Goal: Transaction & Acquisition: Purchase product/service

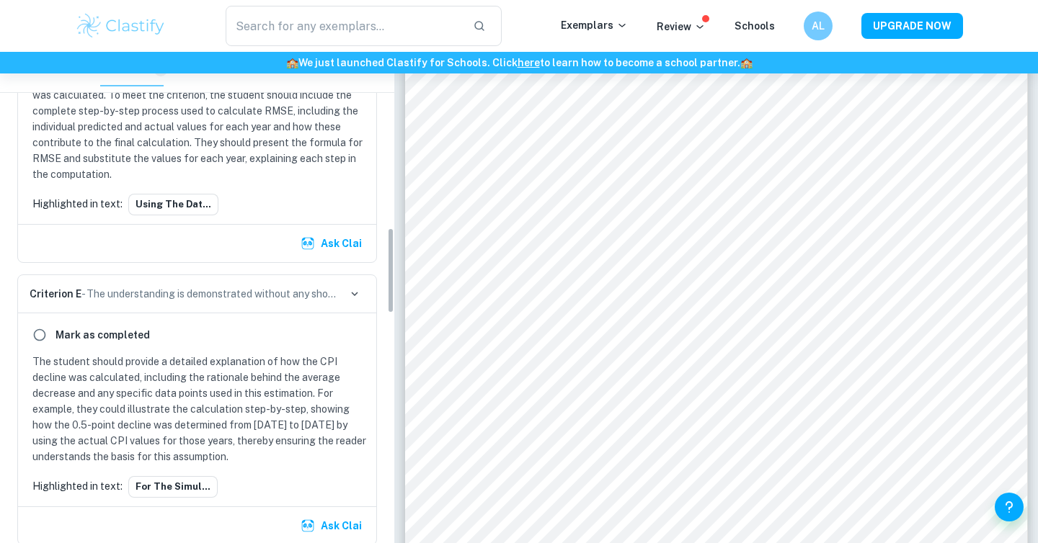
scroll to position [1002, 0]
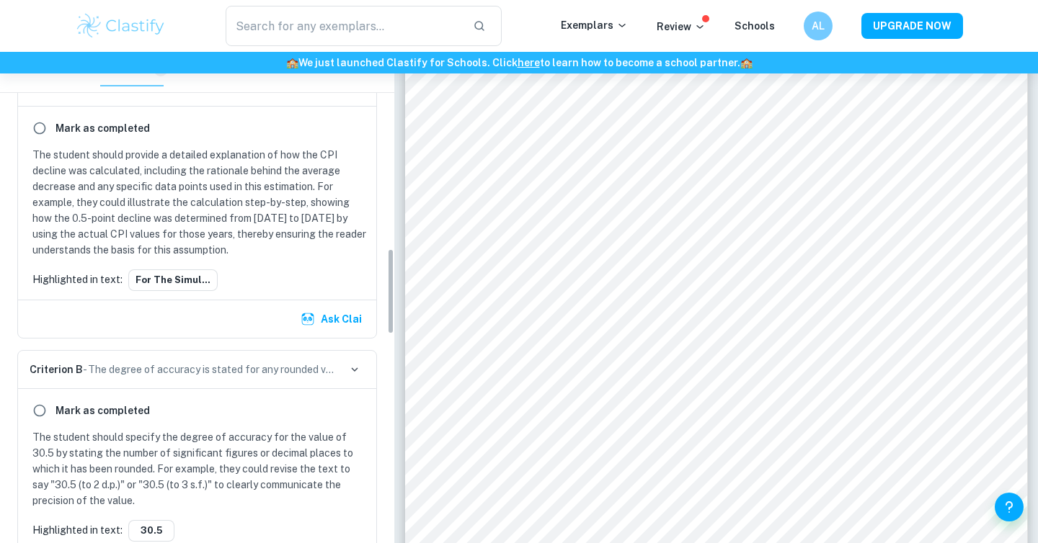
click at [158, 213] on p "The student should provide a detailed explanation of how the CPI decline was ca…" at bounding box center [199, 202] width 335 height 111
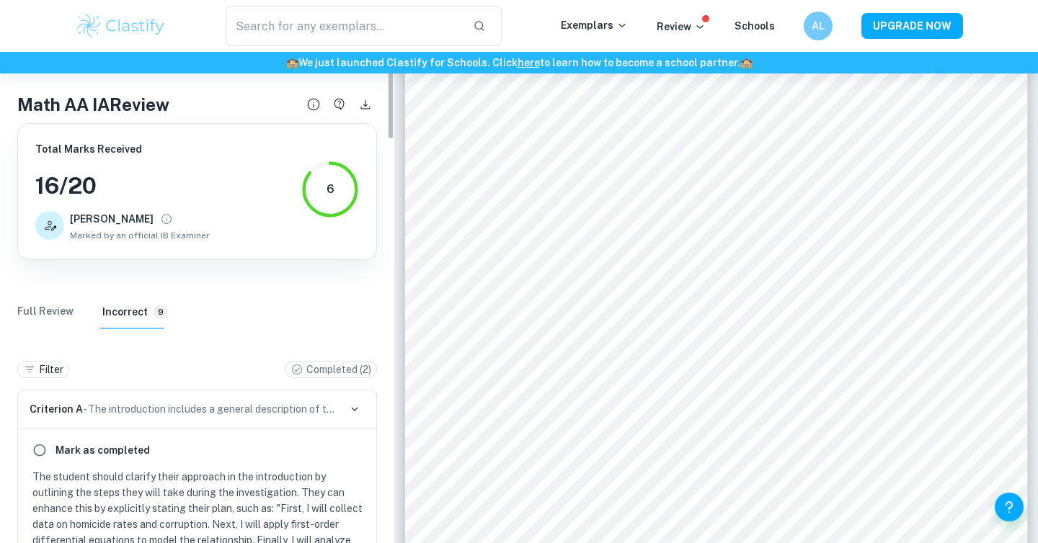
scroll to position [20, 0]
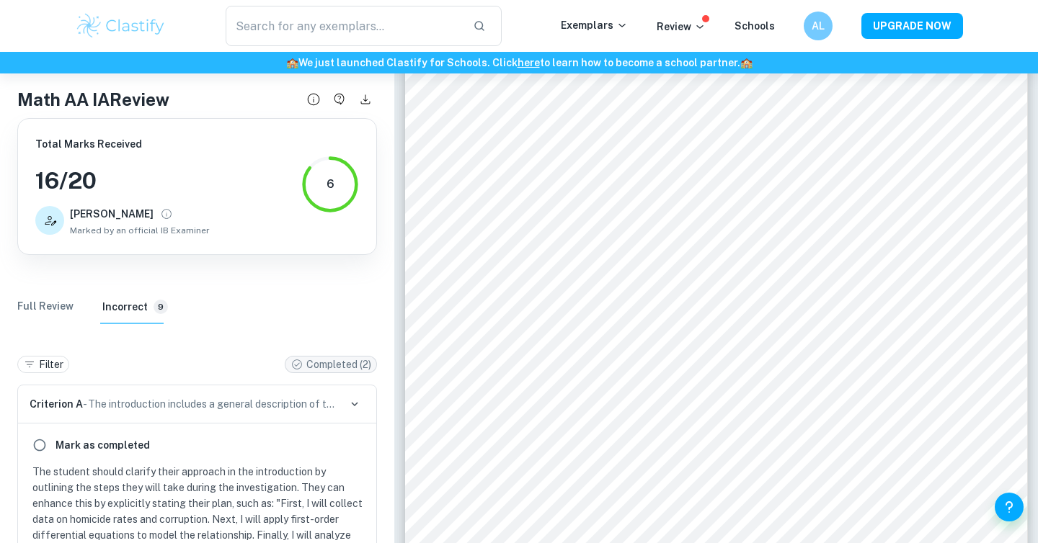
click at [296, 358] on div "Completed ( 2 )" at bounding box center [330, 365] width 81 height 16
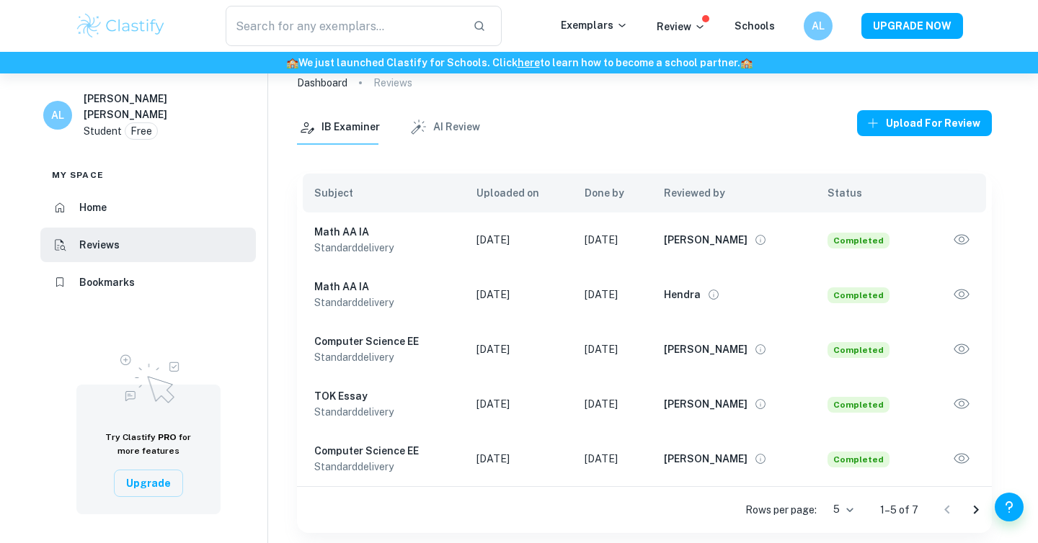
scroll to position [74, 0]
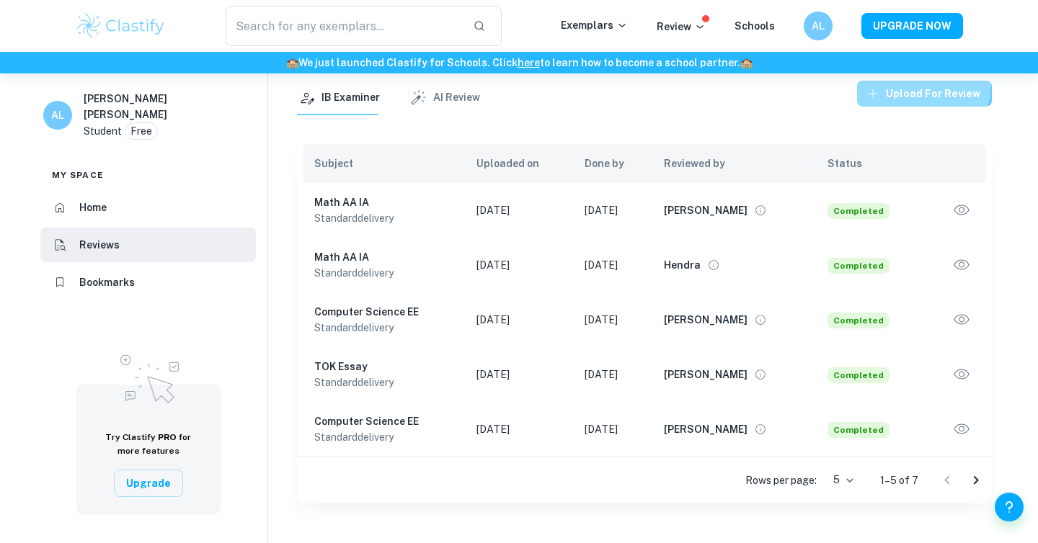
click at [913, 81] on button "Upload for review" at bounding box center [924, 94] width 135 height 26
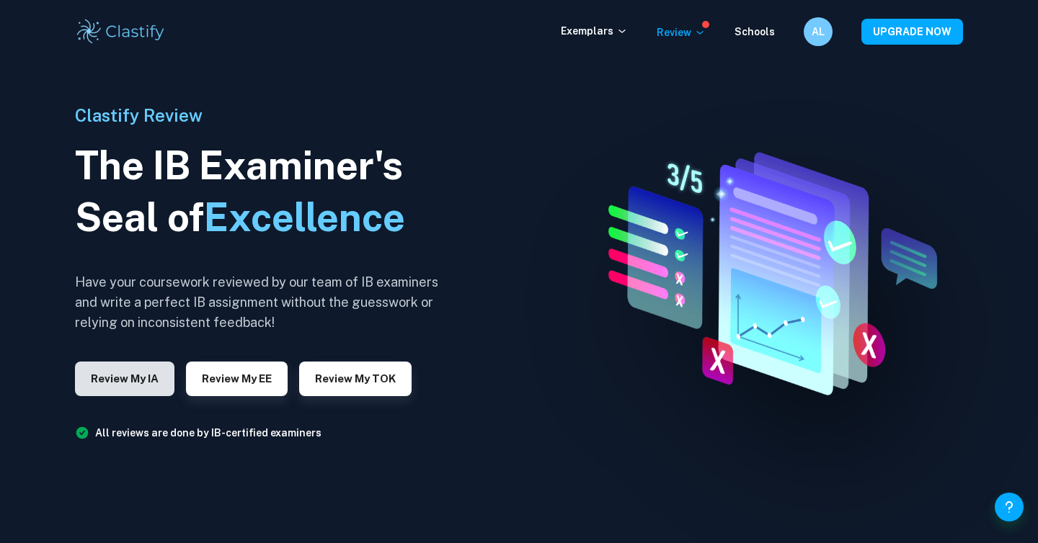
click at [143, 370] on button "Review my IA" at bounding box center [124, 379] width 99 height 35
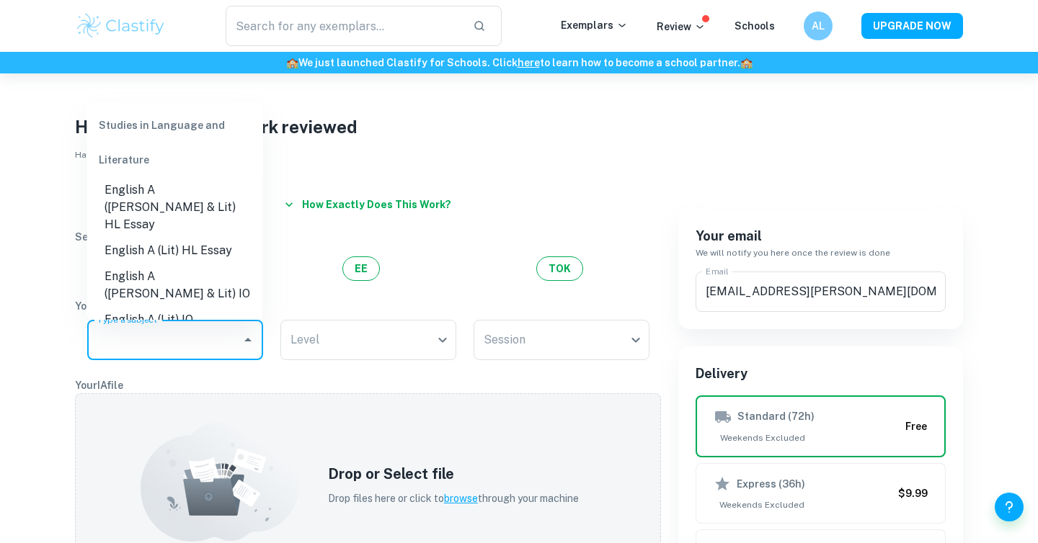
click at [204, 332] on input "Type a subject" at bounding box center [164, 340] width 141 height 27
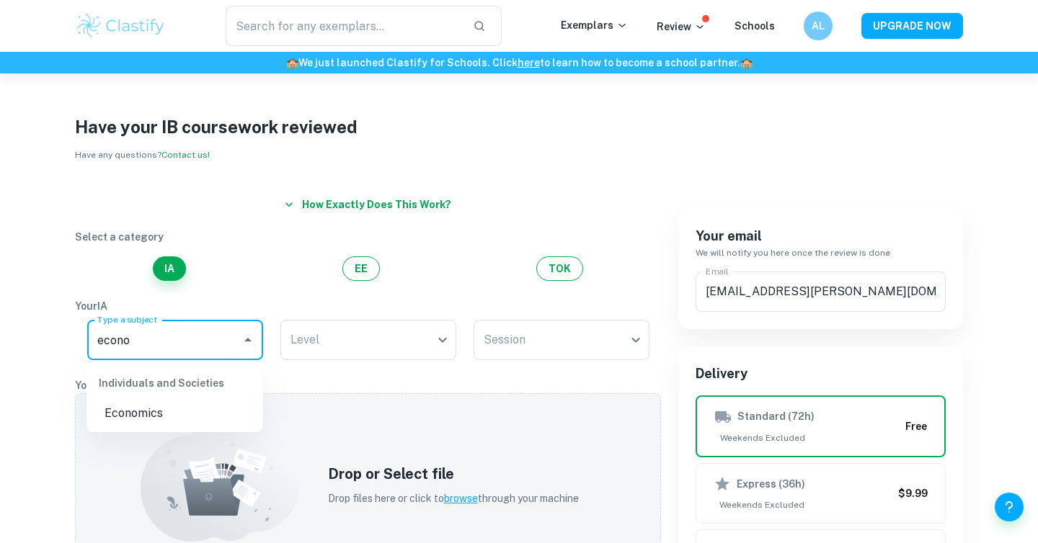
click at [187, 404] on li "Economics" at bounding box center [175, 414] width 176 height 26
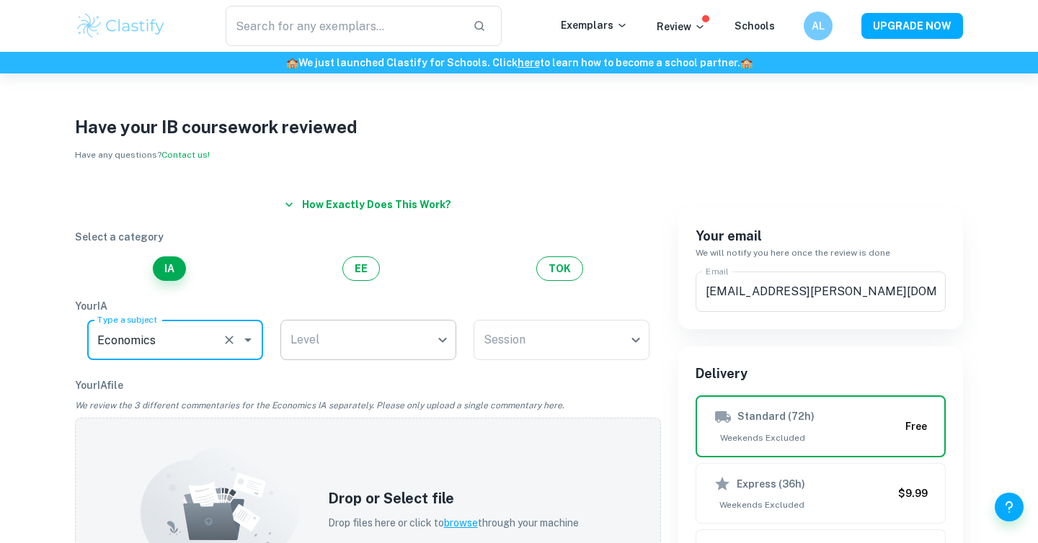
type input "Economics"
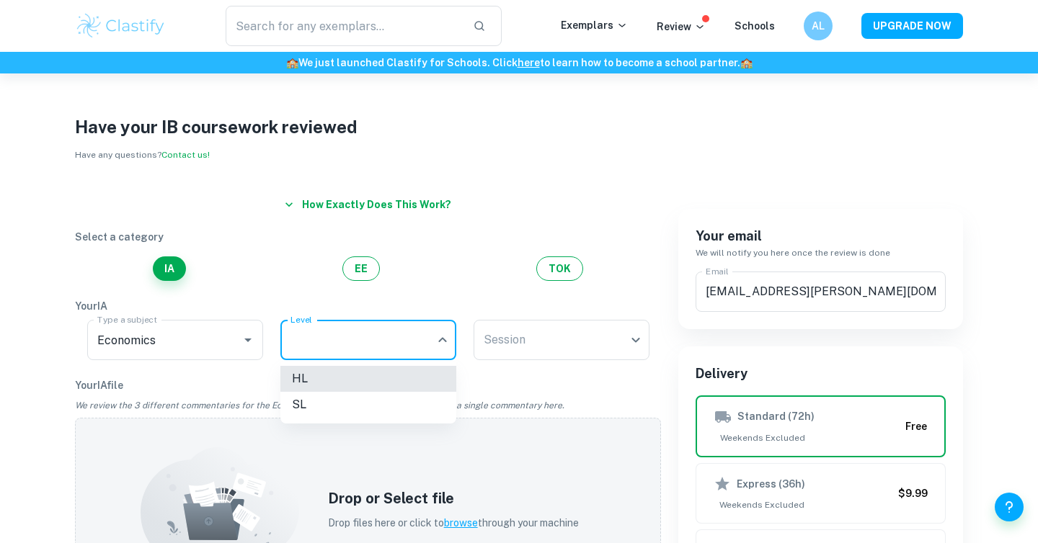
click at [373, 345] on body "We value your privacy We use cookies to enhance your browsing experience, serve…" at bounding box center [519, 345] width 1038 height 543
click at [347, 393] on li "SL" at bounding box center [368, 405] width 176 height 26
type input "SL"
click at [507, 333] on body "We value your privacy We use cookies to enhance your browsing experience, serve…" at bounding box center [519, 345] width 1038 height 543
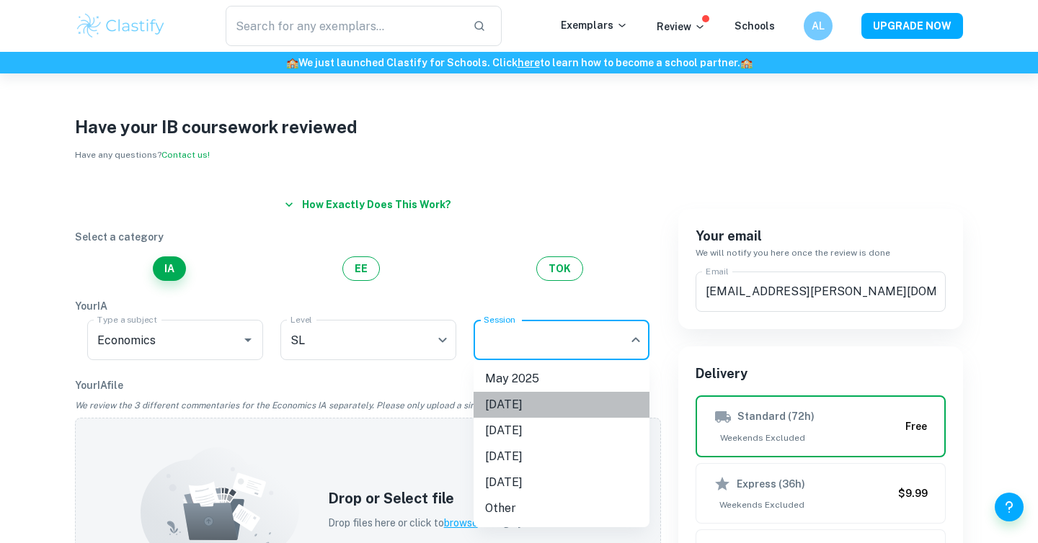
click at [528, 396] on li "[DATE]" at bounding box center [562, 405] width 176 height 26
type input "N25"
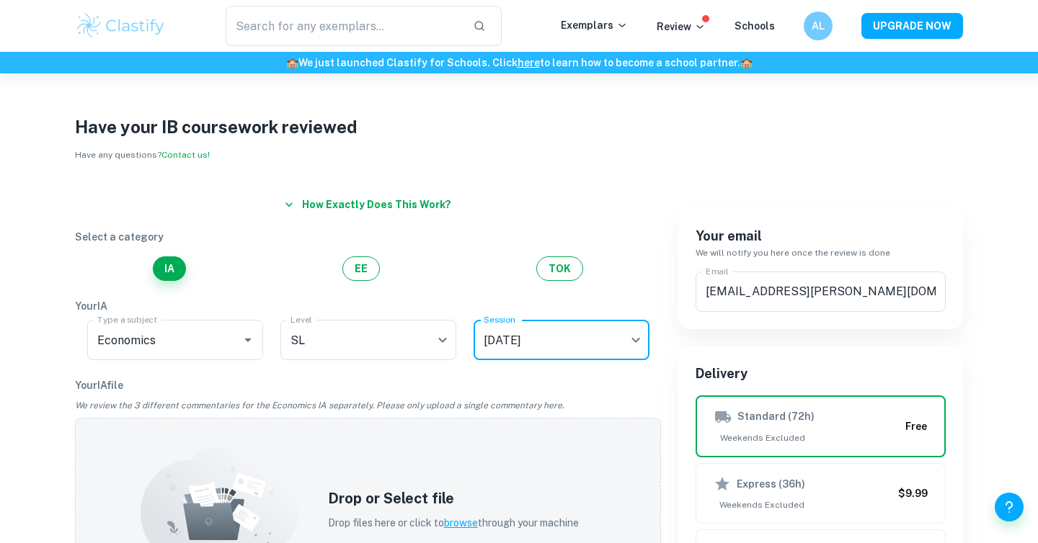
scroll to position [186, 0]
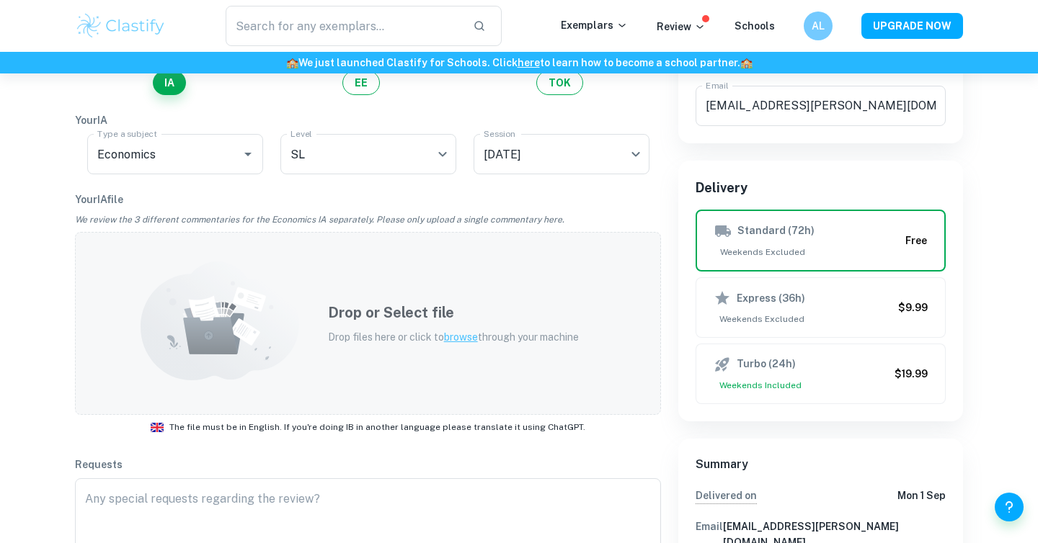
click at [468, 310] on h5 "Drop or Select file" at bounding box center [453, 313] width 251 height 22
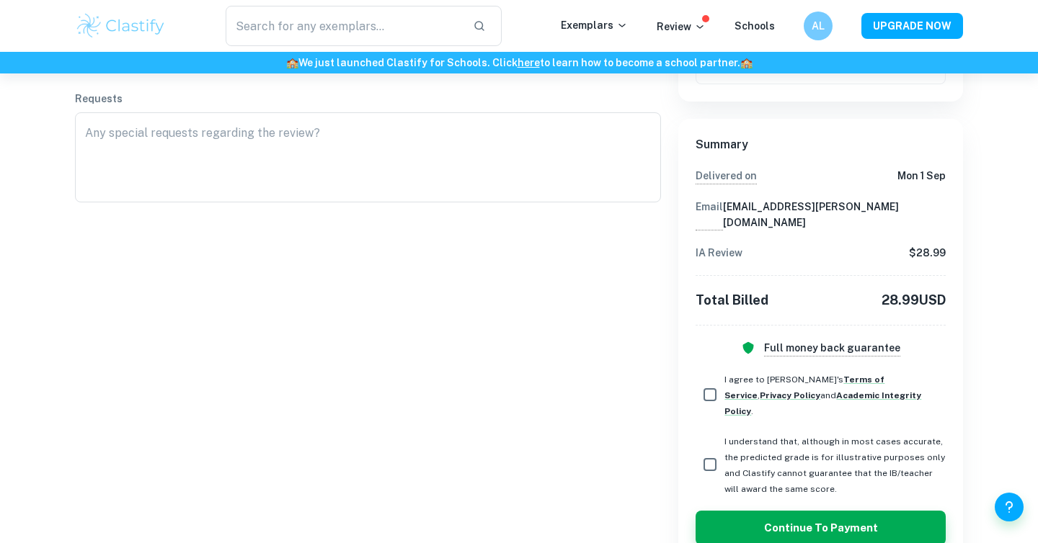
scroll to position [512, 0]
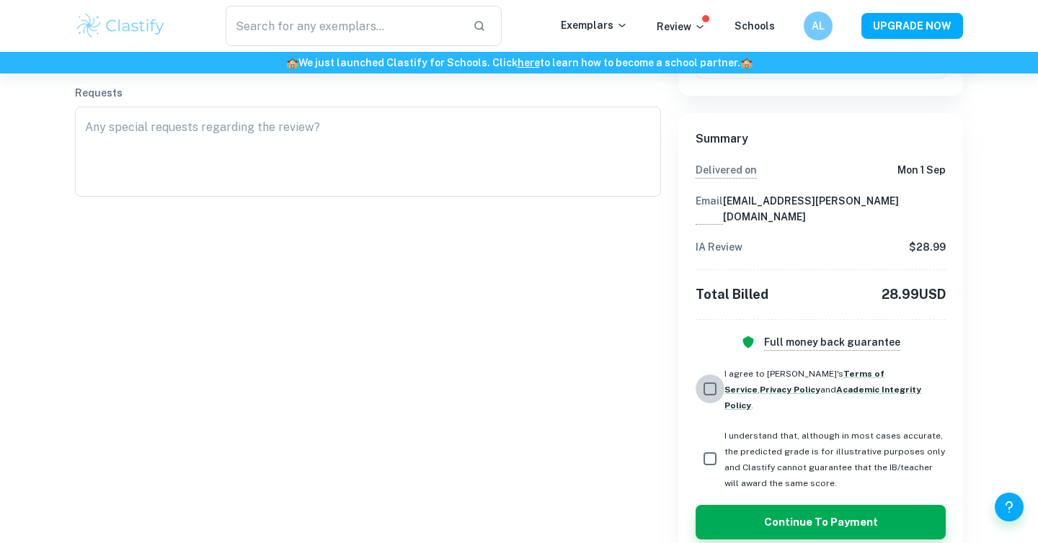
click at [719, 375] on input "I agree to [PERSON_NAME]'s Terms of Service , Privacy Policy and Academic Integ…" at bounding box center [710, 389] width 29 height 29
checkbox input "true"
click at [710, 445] on input "I understand that, although in most cases accurate, the predicted grade is for …" at bounding box center [710, 459] width 29 height 29
checkbox input "true"
click at [817, 505] on button "Continue to Payment" at bounding box center [821, 522] width 250 height 35
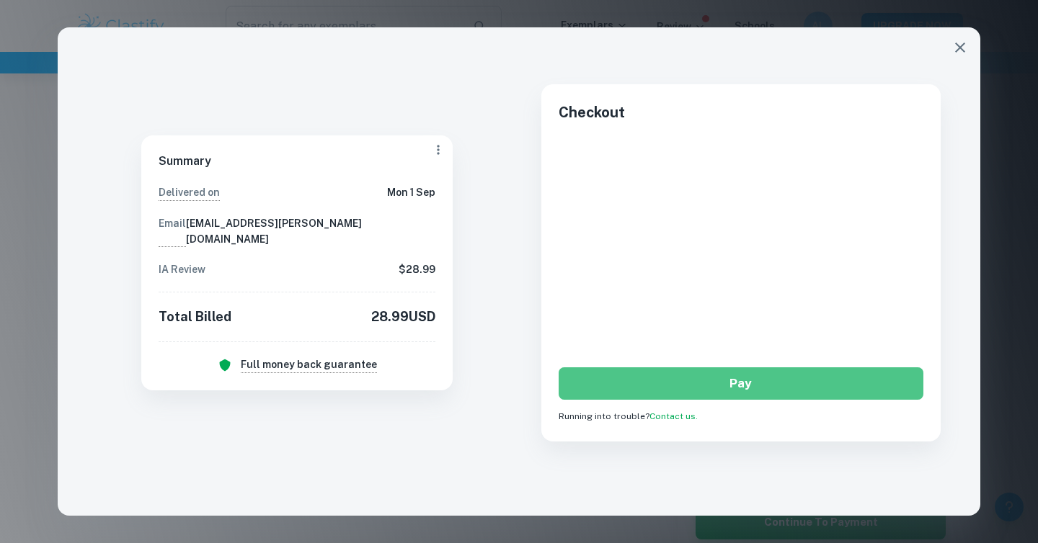
click at [680, 383] on button "Pay" at bounding box center [741, 384] width 365 height 32
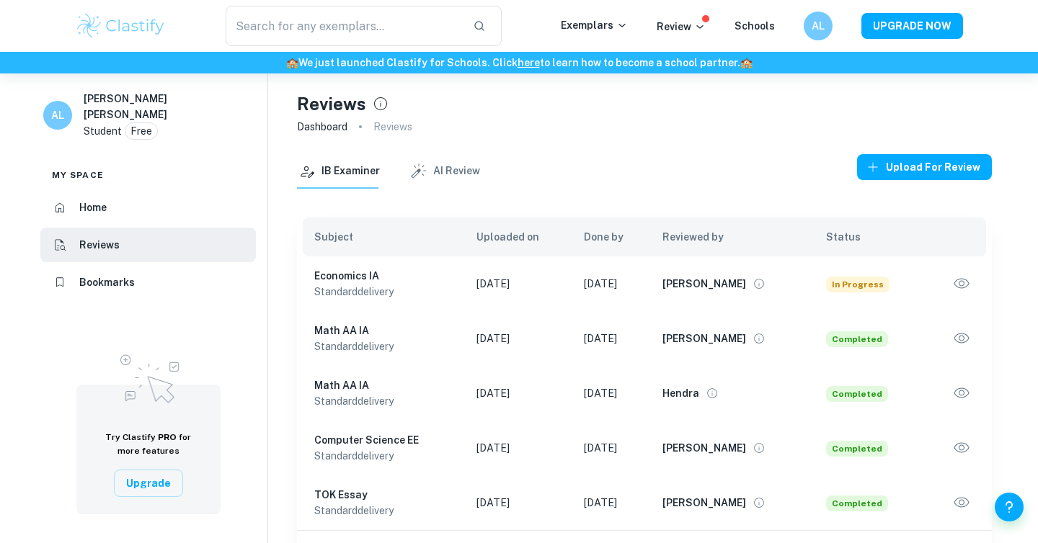
click at [759, 288] on icon "View full profile" at bounding box center [759, 284] width 13 height 13
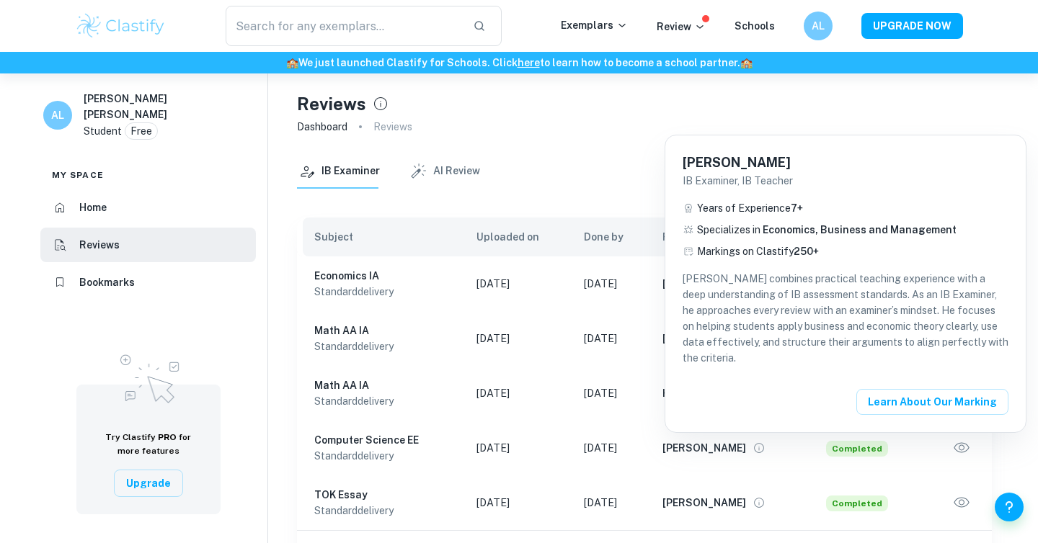
click at [632, 211] on div at bounding box center [519, 271] width 1038 height 543
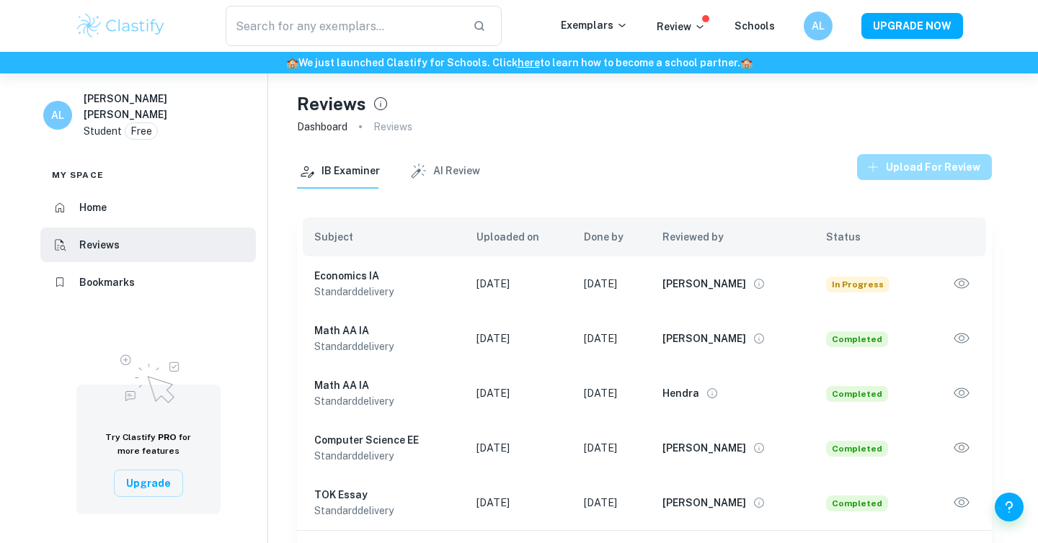
click at [938, 154] on button "Upload for review" at bounding box center [924, 167] width 135 height 26
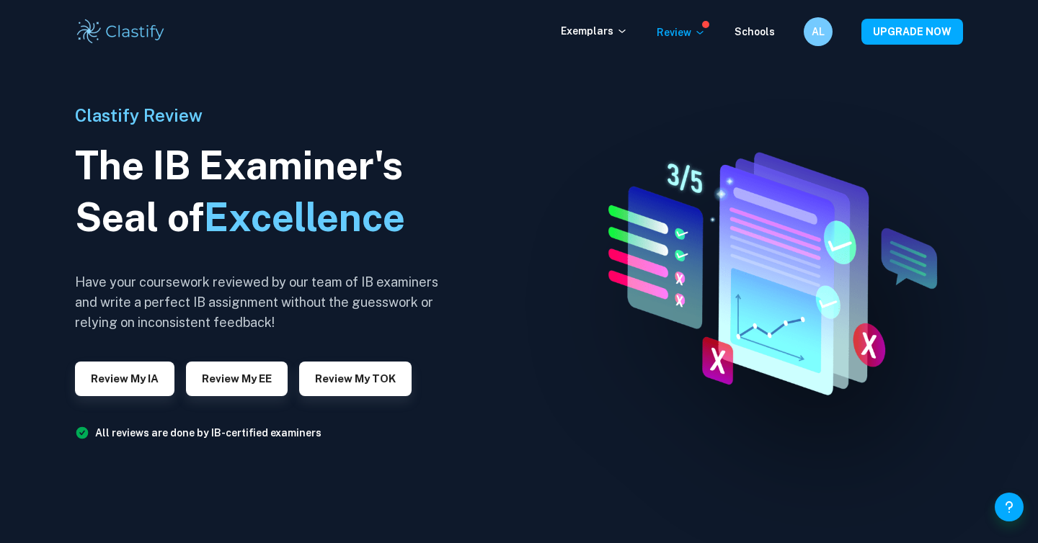
click at [132, 399] on div "Clastify Review The IB Examiner's Seal of Excellence Have your coursework revie…" at bounding box center [262, 272] width 375 height 512
click at [136, 387] on button "Review my IA" at bounding box center [124, 379] width 99 height 35
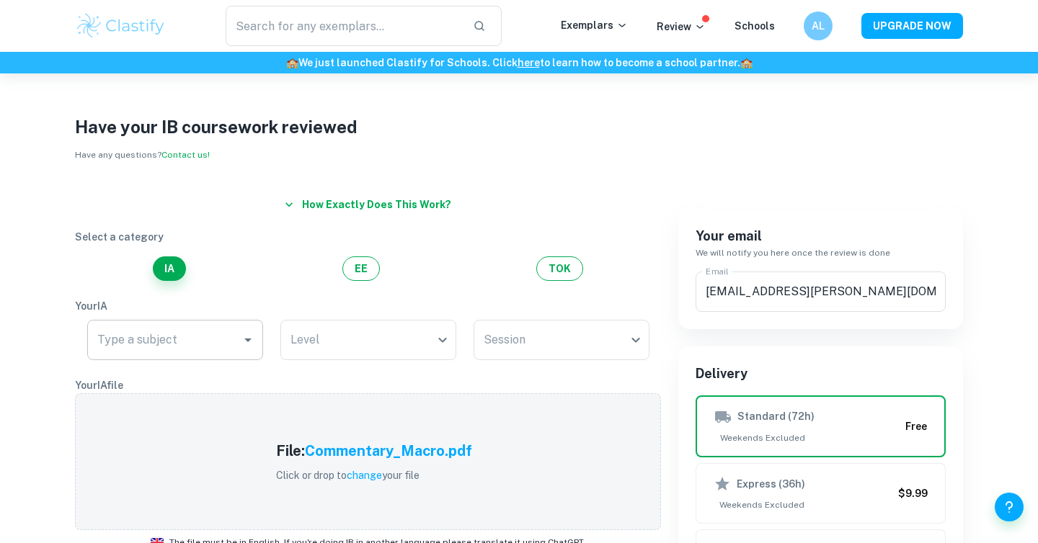
click at [209, 349] on input "Type a subject" at bounding box center [164, 340] width 141 height 27
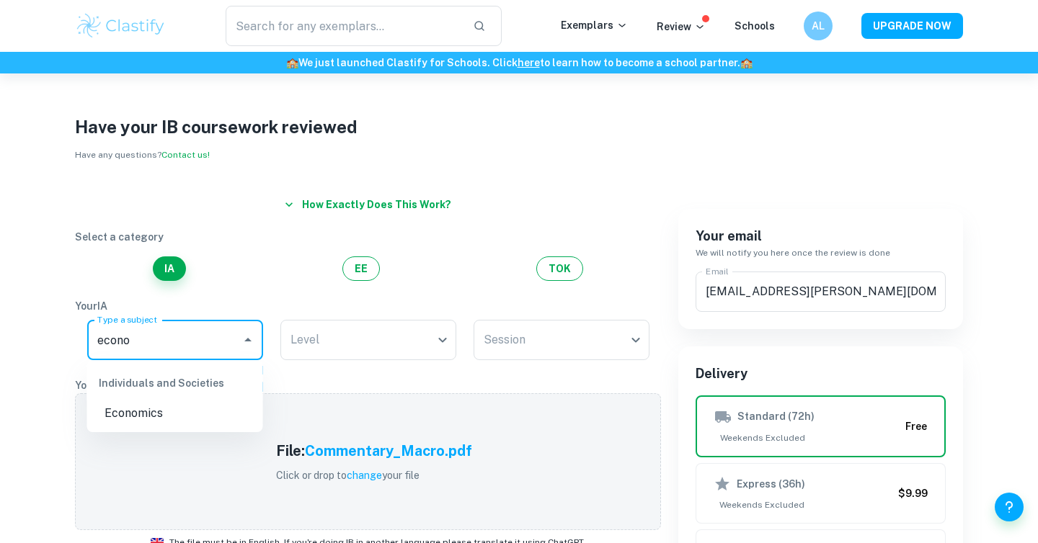
click at [192, 411] on li "Economics" at bounding box center [175, 414] width 176 height 26
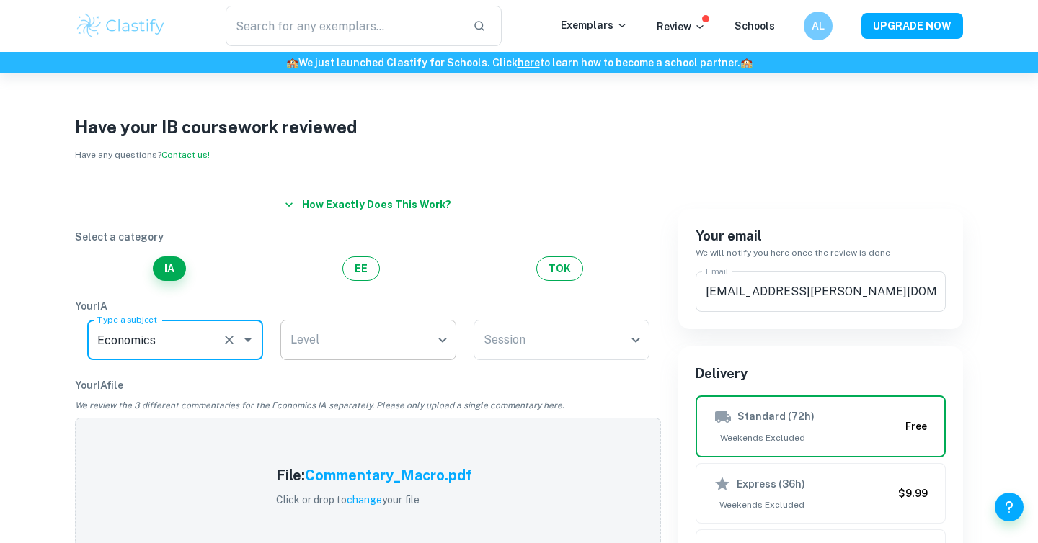
type input "Economics"
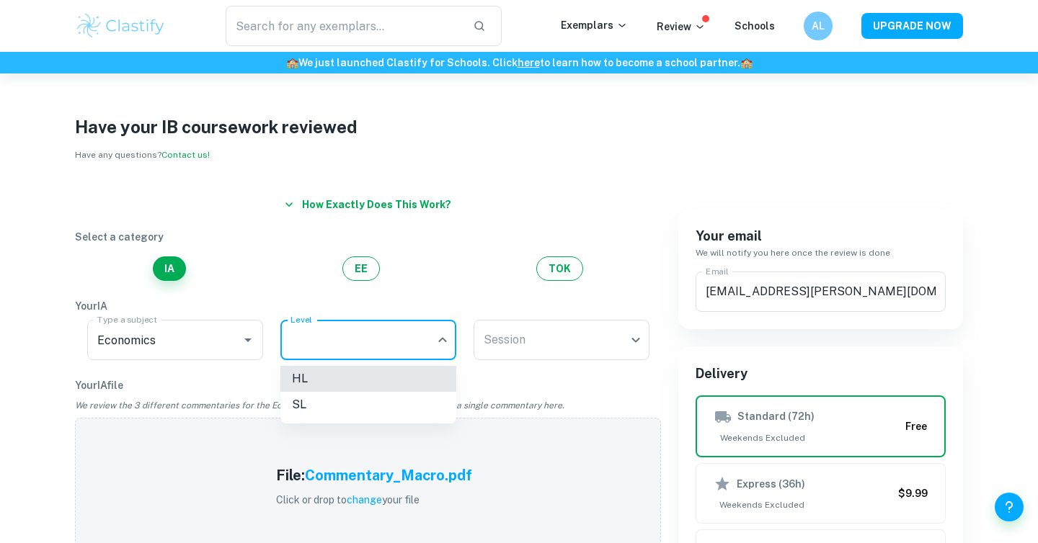
click at [301, 340] on body "We value your privacy We use cookies to enhance your browsing experience, serve…" at bounding box center [519, 345] width 1038 height 543
click at [317, 403] on li "SL" at bounding box center [368, 405] width 176 height 26
type input "SL"
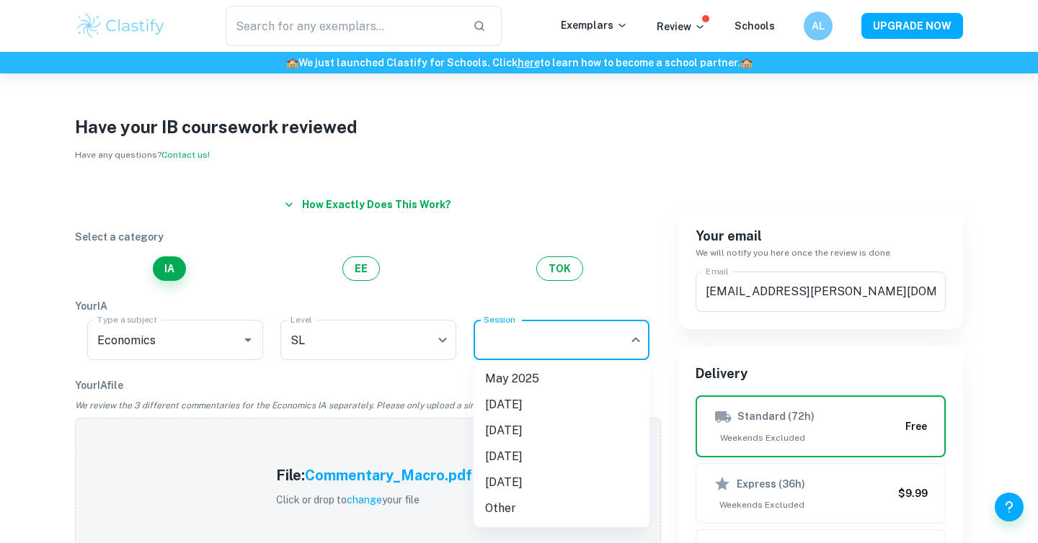
click at [496, 345] on body "We value your privacy We use cookies to enhance your browsing experience, serve…" at bounding box center [519, 345] width 1038 height 543
click at [518, 395] on li "[DATE]" at bounding box center [562, 405] width 176 height 26
type input "N25"
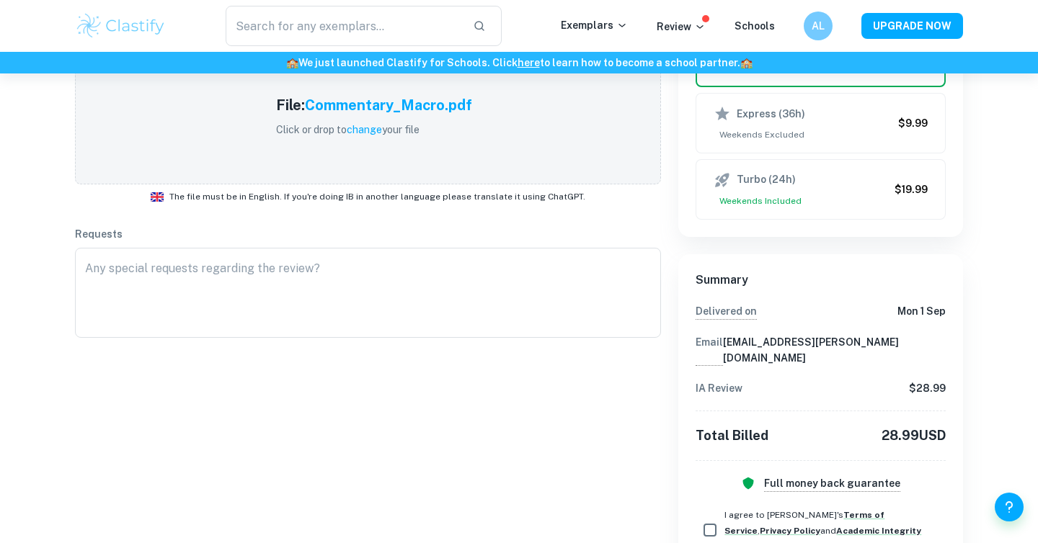
scroll to position [512, 0]
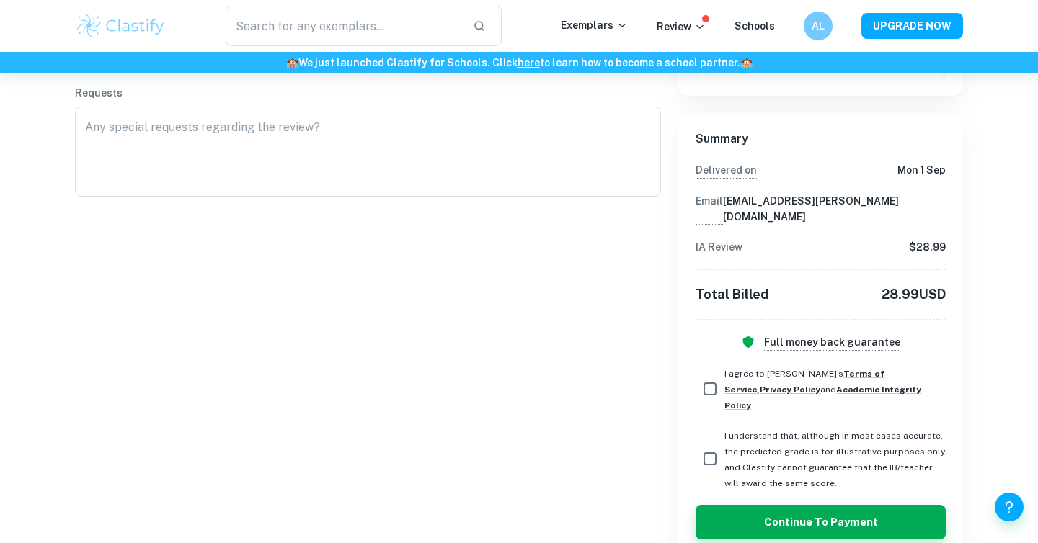
click at [705, 389] on div "Summary Delivered on Mon 1 Sep Email 2009193@newton.pe IA Review $ 28.99 Total …" at bounding box center [821, 334] width 250 height 409
click at [708, 375] on input "I agree to [PERSON_NAME]'s Terms of Service , Privacy Policy and Academic Integ…" at bounding box center [710, 389] width 29 height 29
checkbox input "true"
click at [708, 451] on label "I understand that, although in most cases accurate, the predicted grade is for …" at bounding box center [821, 458] width 250 height 63
click at [708, 451] on input "I understand that, although in most cases accurate, the predicted grade is for …" at bounding box center [710, 459] width 29 height 29
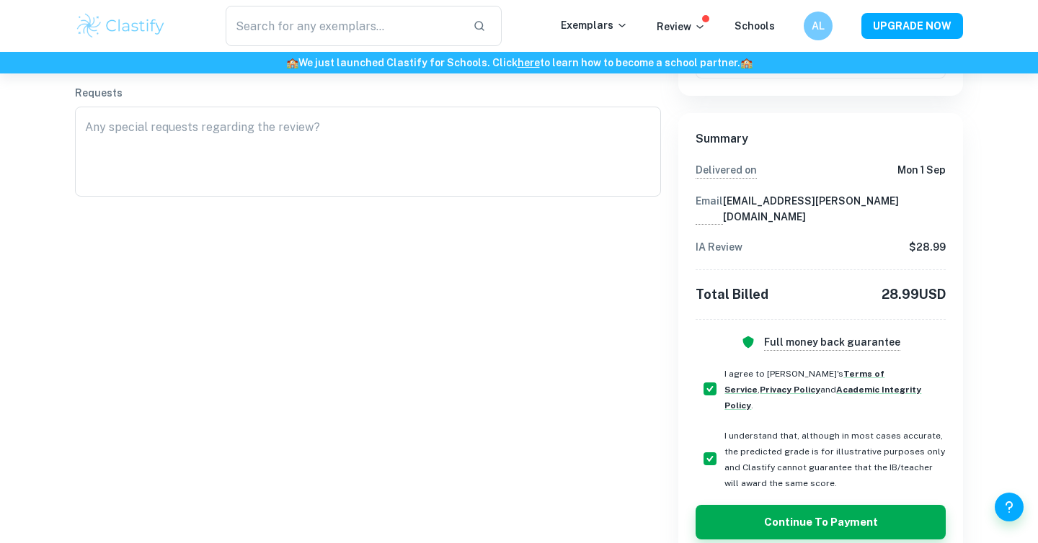
click at [710, 445] on input "I understand that, although in most cases accurate, the predicted grade is for …" at bounding box center [710, 459] width 29 height 29
checkbox input "true"
click at [724, 463] on div "Summary Delivered on Mon 1 Sep Email 2009193@newton.pe IA Review $ 28.99 Total …" at bounding box center [821, 334] width 250 height 409
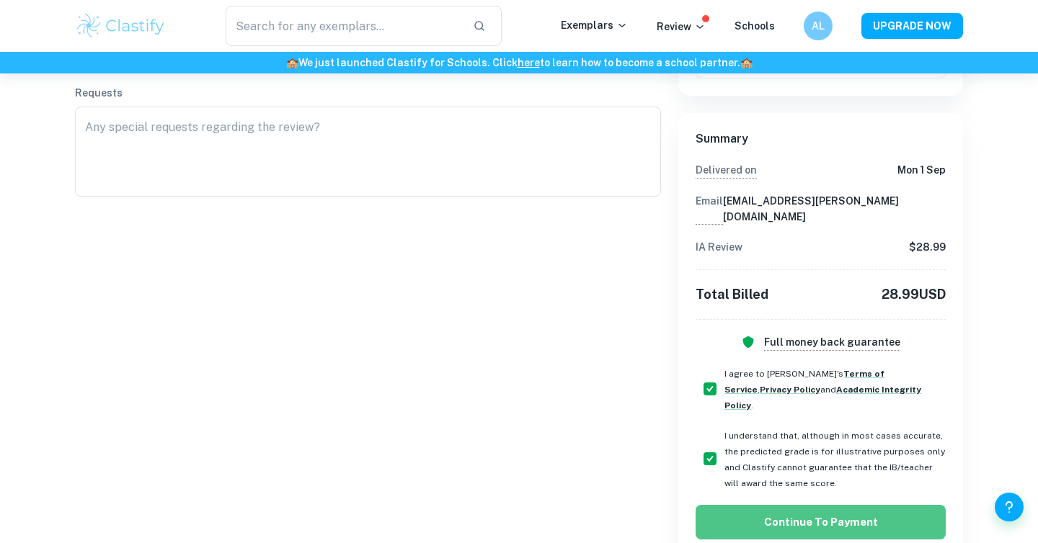
click at [766, 505] on button "Continue to Payment" at bounding box center [821, 522] width 250 height 35
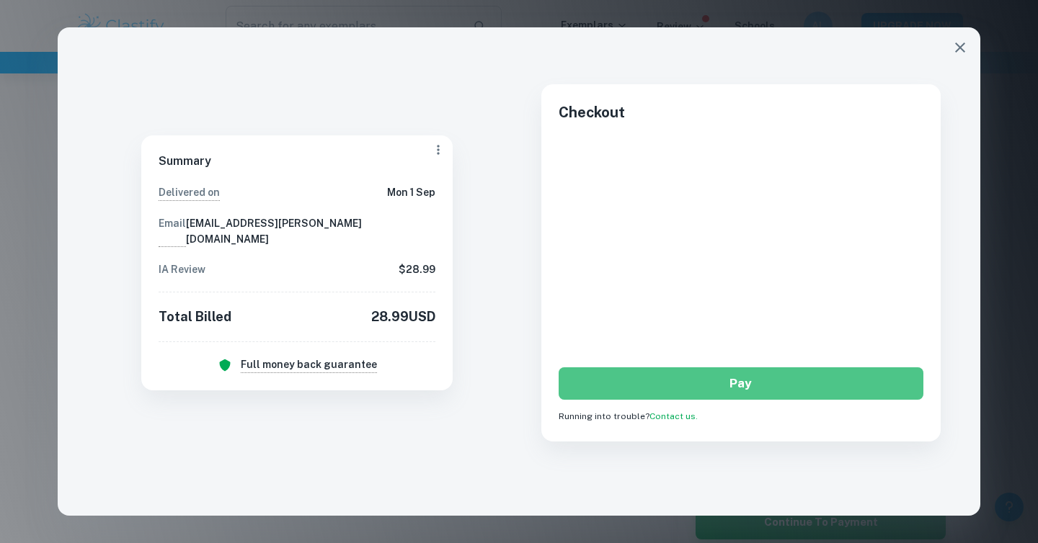
click at [671, 379] on button "Pay" at bounding box center [741, 384] width 365 height 32
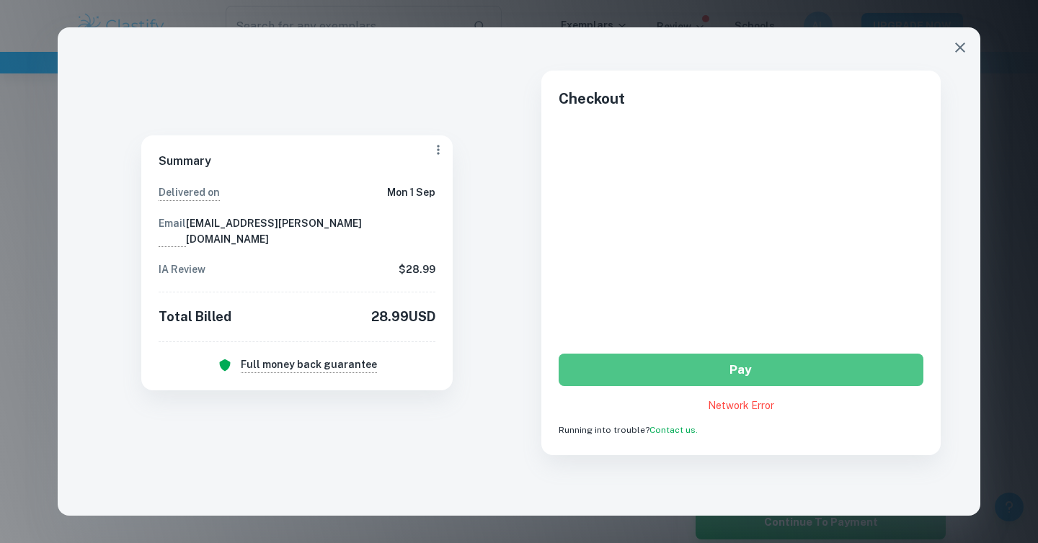
click at [732, 358] on button "Pay" at bounding box center [741, 370] width 365 height 32
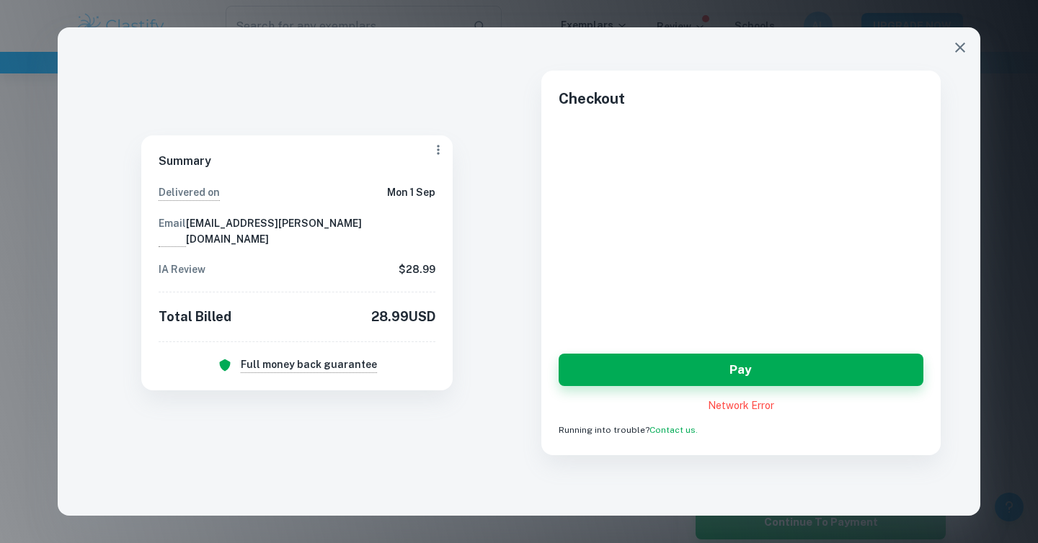
click at [582, 74] on div "Checkout Pay Network Error Running into trouble? Contact us." at bounding box center [740, 263] width 399 height 385
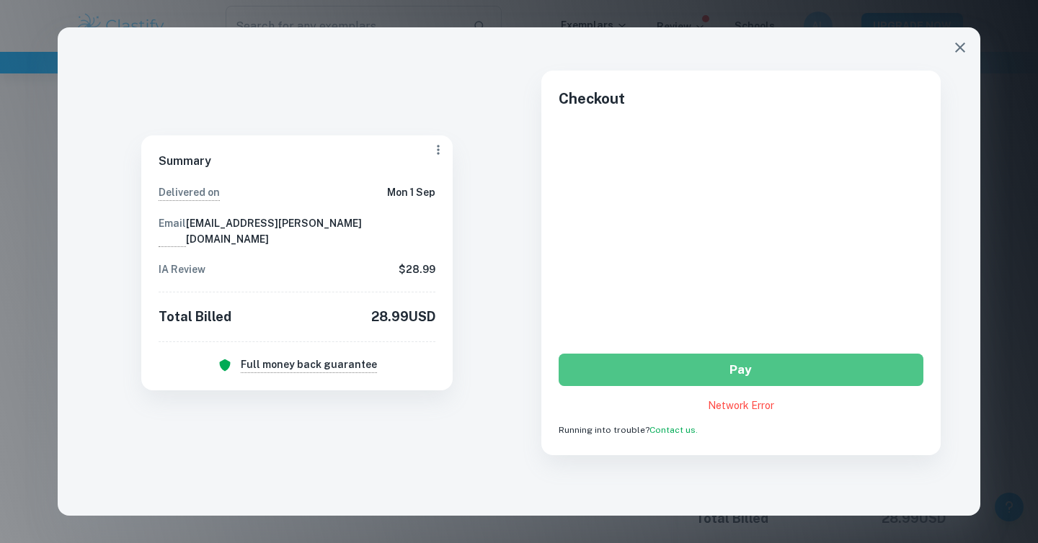
click at [729, 368] on button "Pay" at bounding box center [741, 370] width 365 height 32
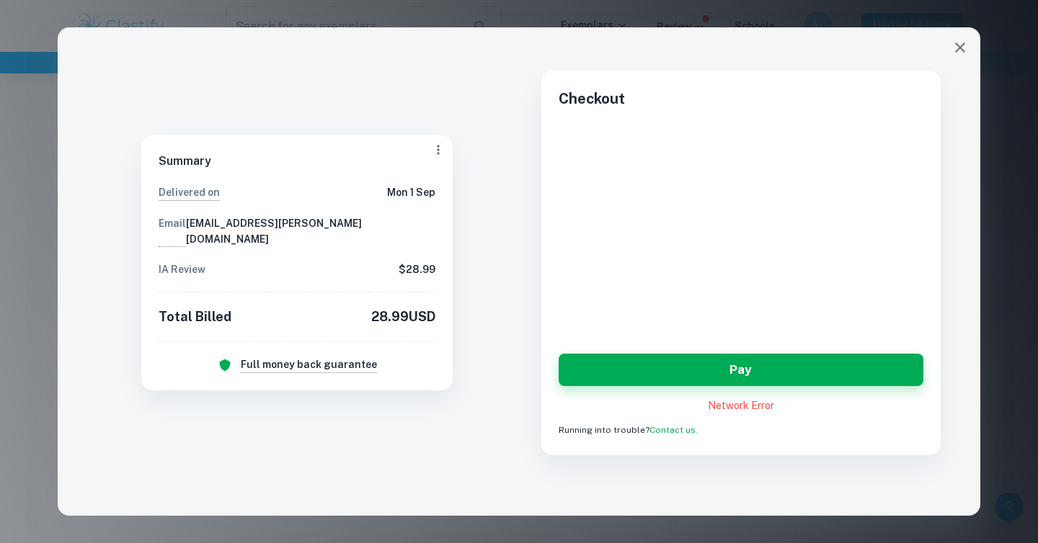
scroll to position [512, 0]
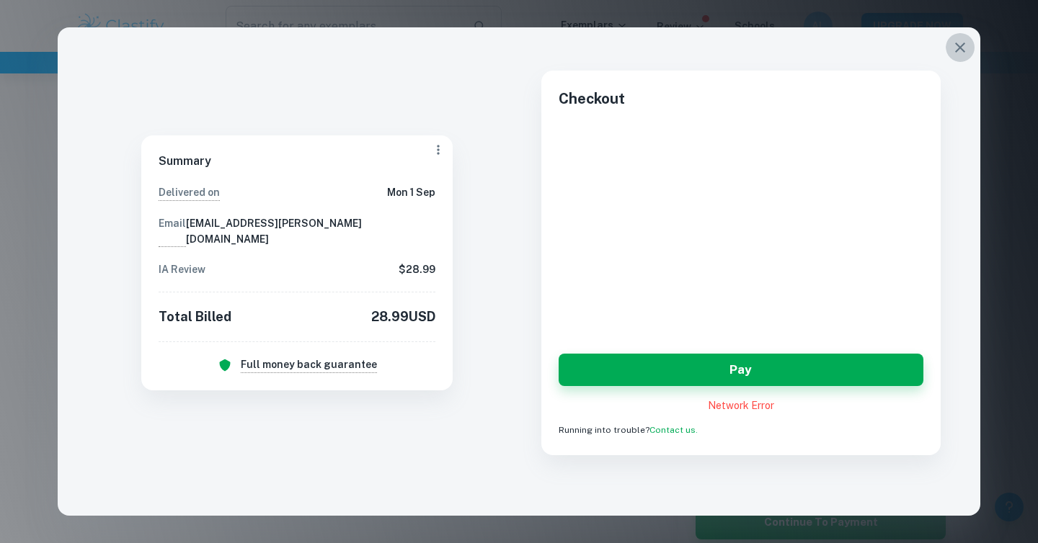
click at [949, 45] on button "button" at bounding box center [960, 47] width 29 height 29
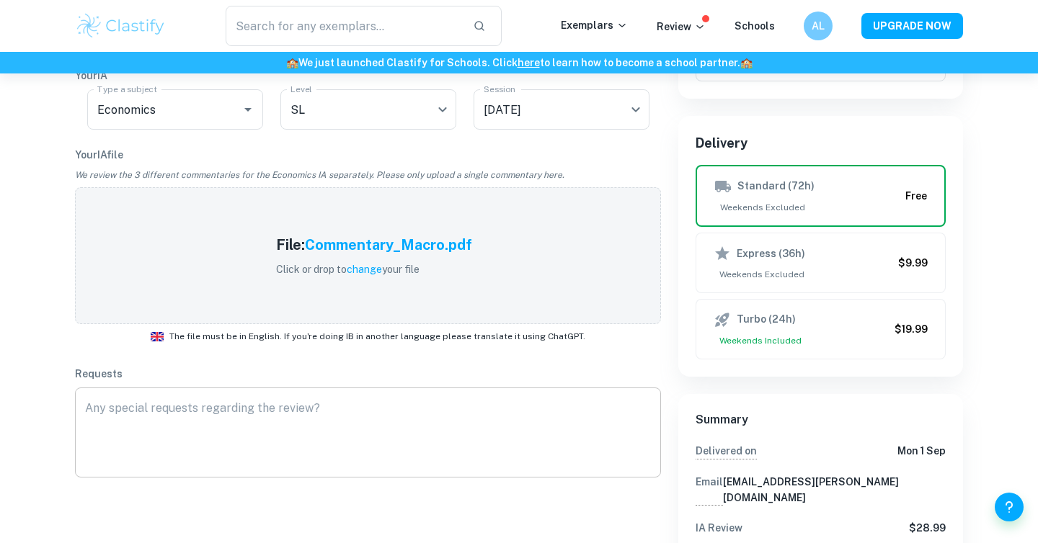
scroll to position [61, 0]
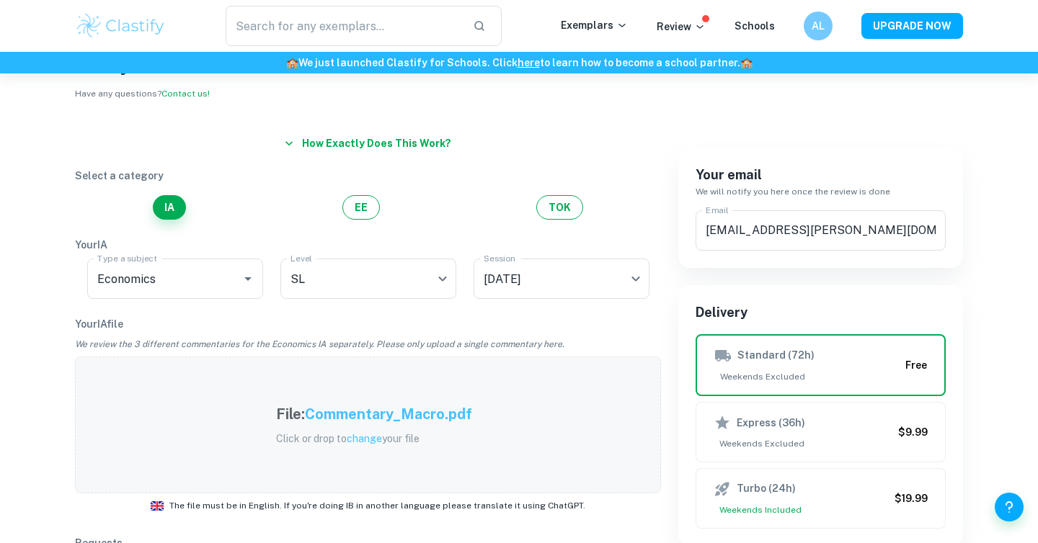
click at [437, 407] on h5 "Commentary_Macro.pdf" at bounding box center [388, 415] width 167 height 22
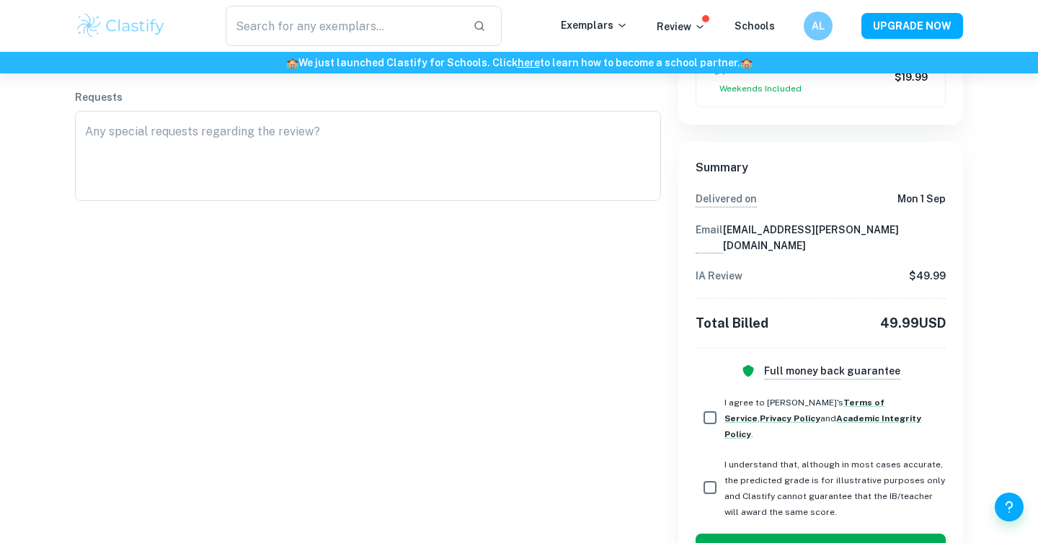
scroll to position [512, 0]
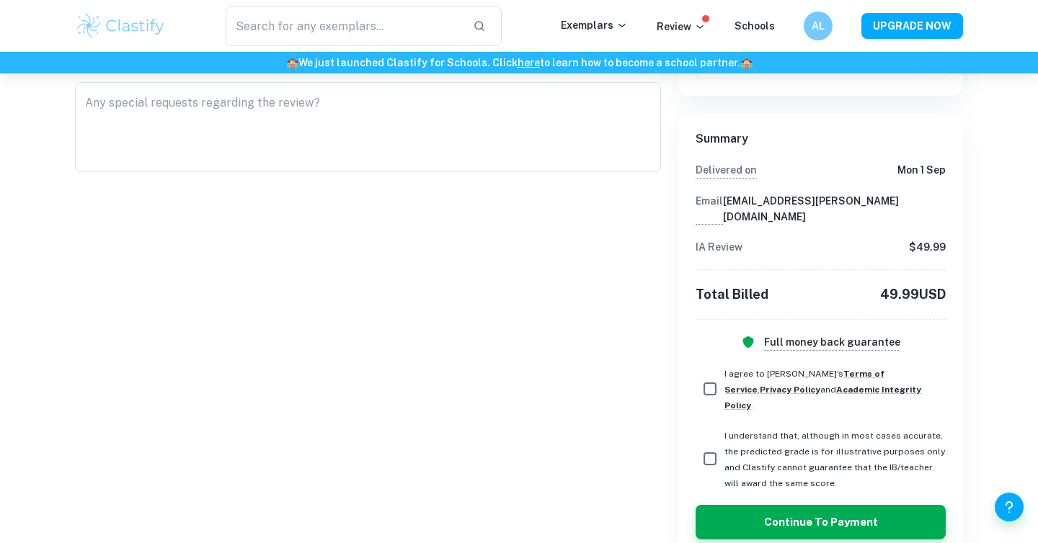
click at [771, 369] on span "I agree to [PERSON_NAME]'s Terms of Service , Privacy Policy and Academic Integ…" at bounding box center [822, 390] width 197 height 42
click at [724, 375] on input "I agree to [PERSON_NAME]'s Terms of Service , Privacy Policy and Academic Integ…" at bounding box center [710, 389] width 29 height 29
checkbox input "true"
click at [737, 431] on span "I understand that, although in most cases accurate, the predicted grade is for …" at bounding box center [834, 460] width 221 height 58
click at [724, 445] on input "I understand that, although in most cases accurate, the predicted grade is for …" at bounding box center [710, 459] width 29 height 29
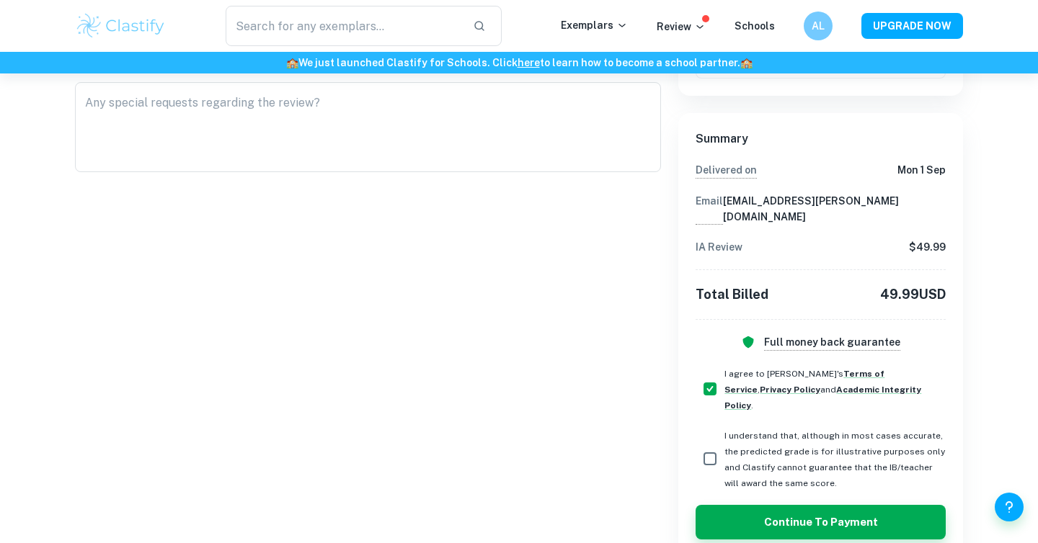
checkbox input "true"
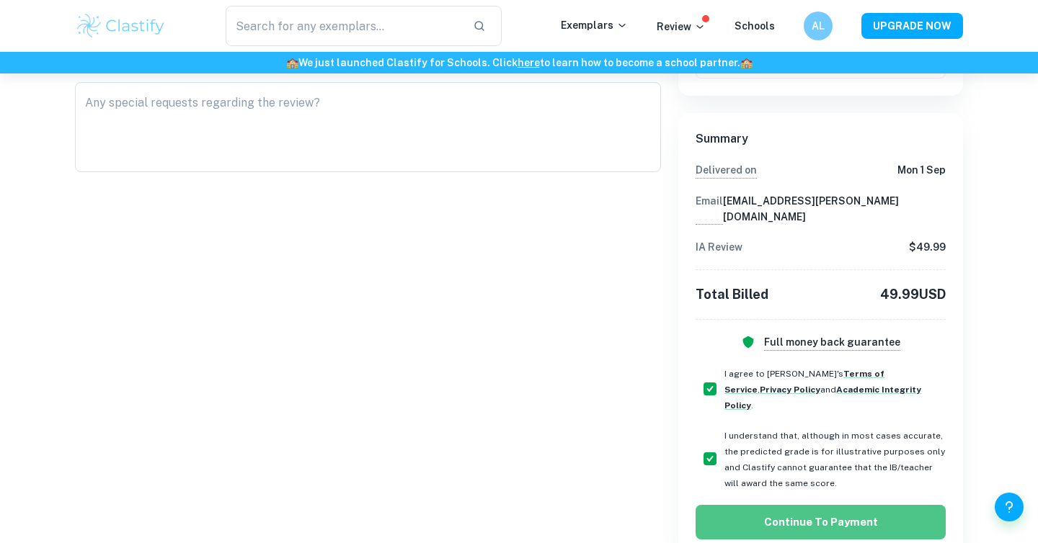
click at [806, 505] on button "Continue to Payment" at bounding box center [821, 522] width 250 height 35
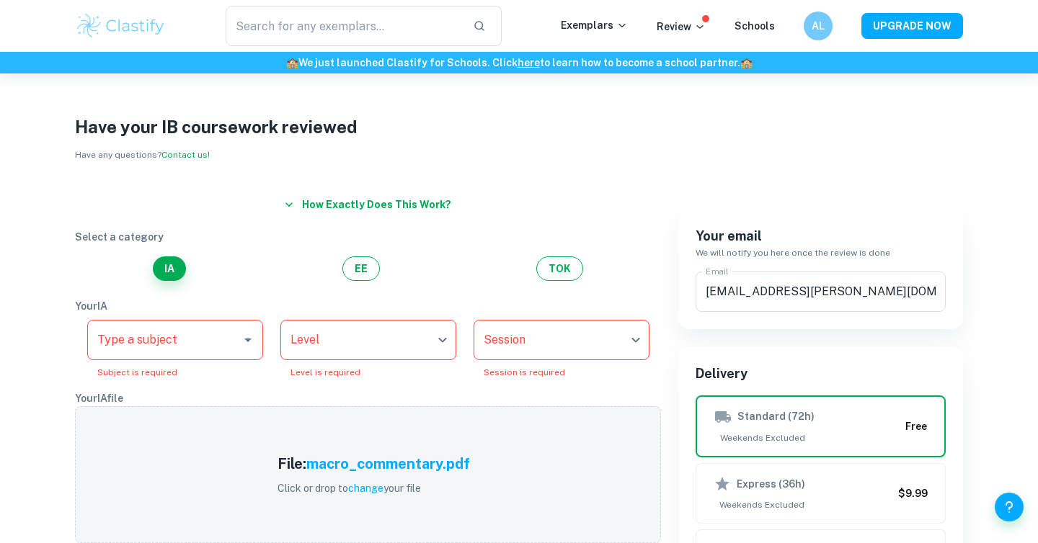
scroll to position [118, 0]
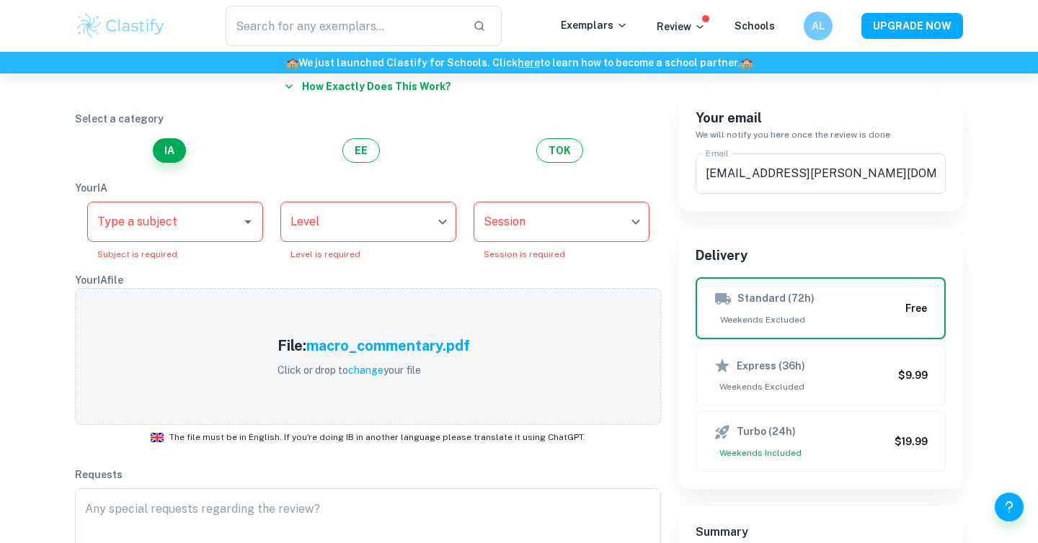
click at [192, 234] on input "Type a subject" at bounding box center [164, 221] width 141 height 27
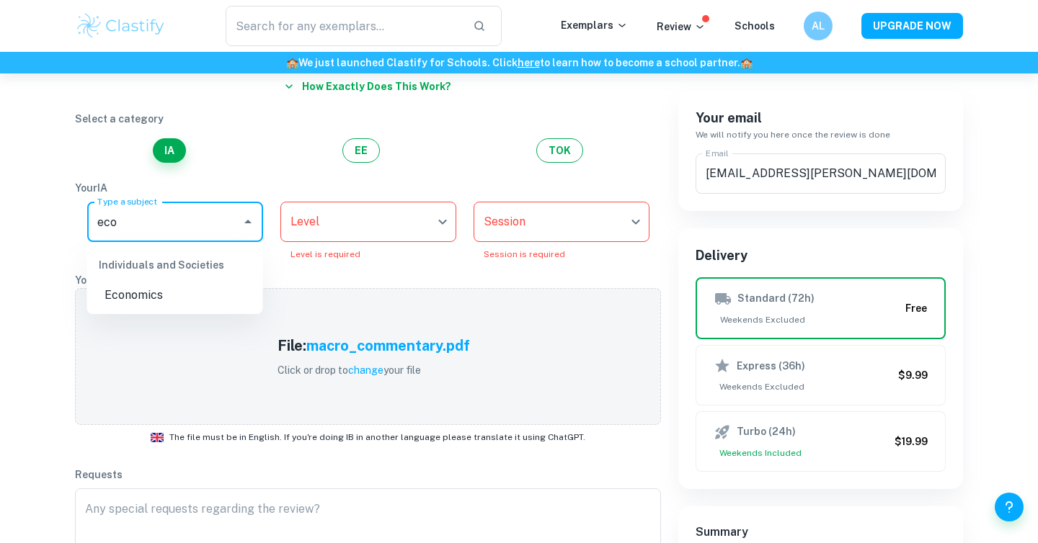
click at [198, 290] on li "Economics" at bounding box center [175, 296] width 176 height 26
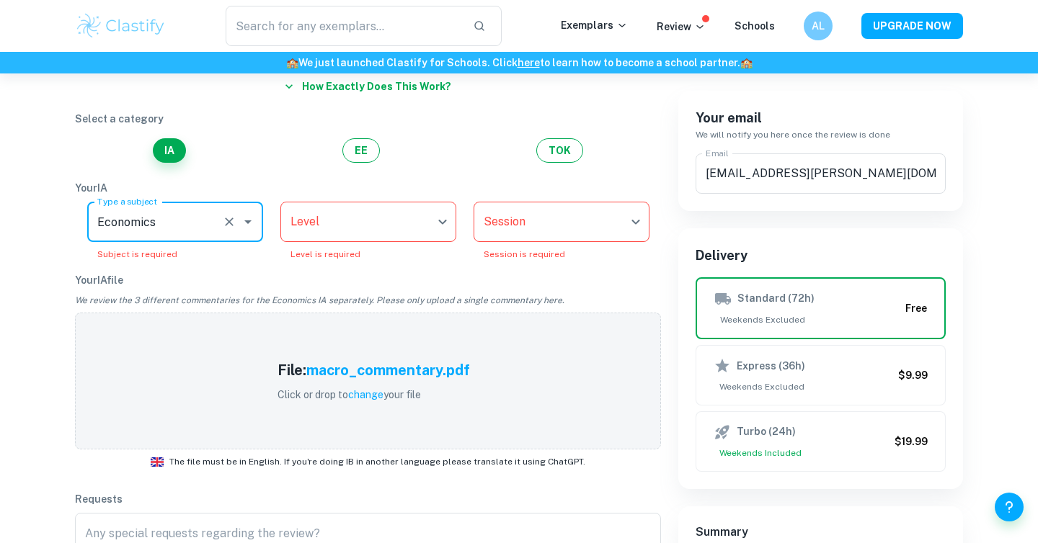
type input "Economics"
click at [340, 236] on body "We value your privacy We use cookies to enhance your browsing experience, serve…" at bounding box center [519, 226] width 1038 height 543
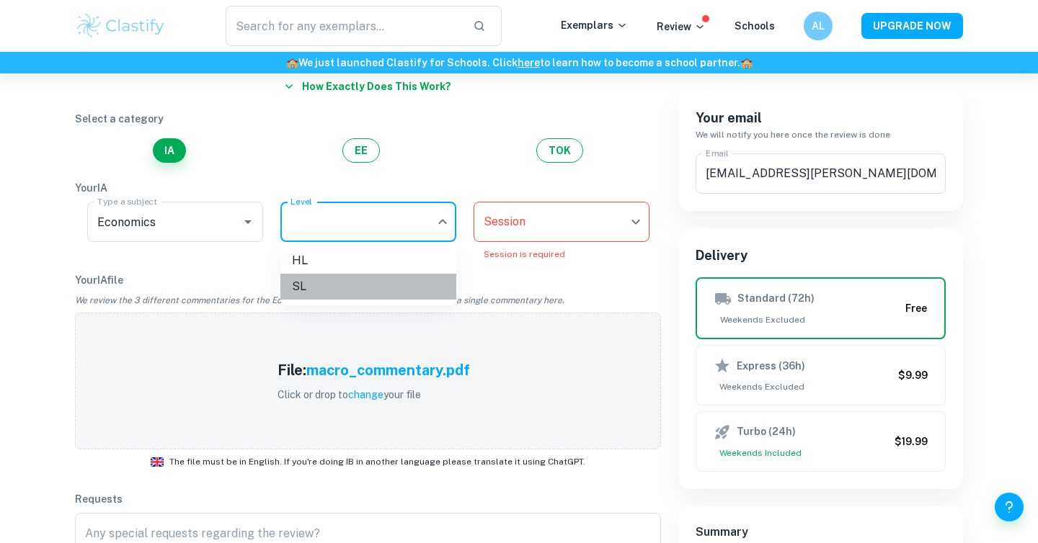
click at [332, 283] on li "SL" at bounding box center [368, 287] width 176 height 26
type input "SL"
click at [556, 234] on body "We value your privacy We use cookies to enhance your browsing experience, serve…" at bounding box center [519, 226] width 1038 height 543
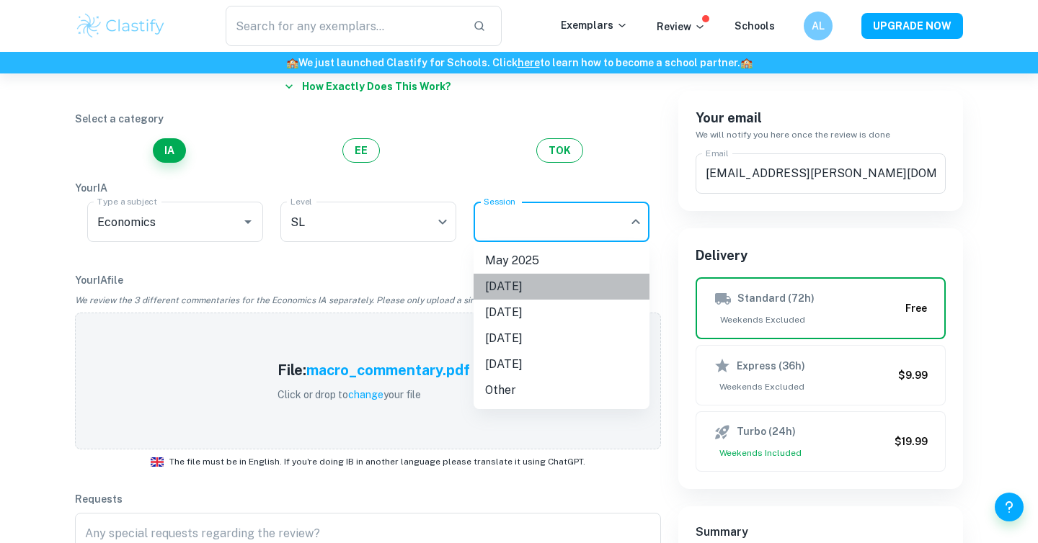
click at [532, 287] on li "[DATE]" at bounding box center [562, 287] width 176 height 26
type input "N25"
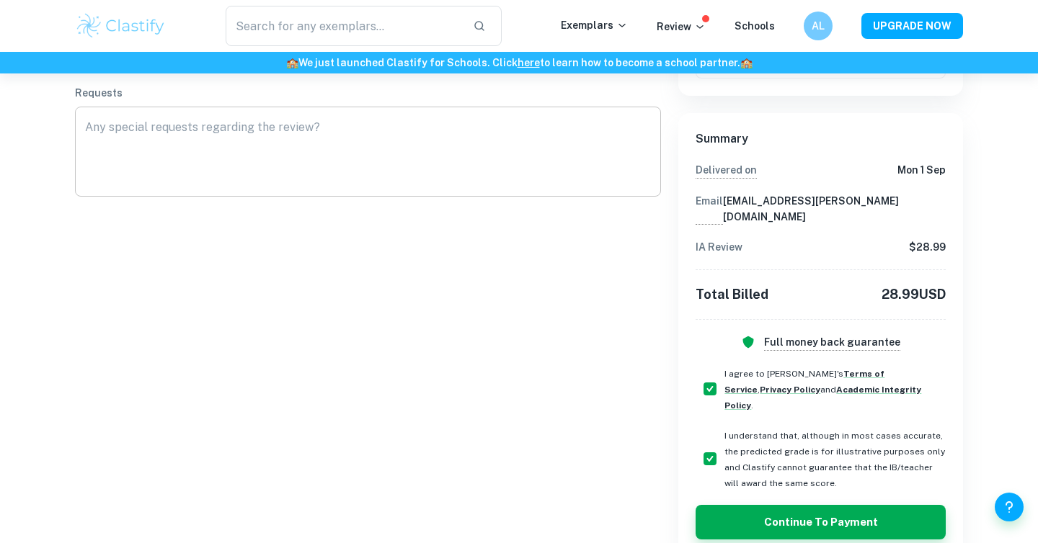
scroll to position [192, 0]
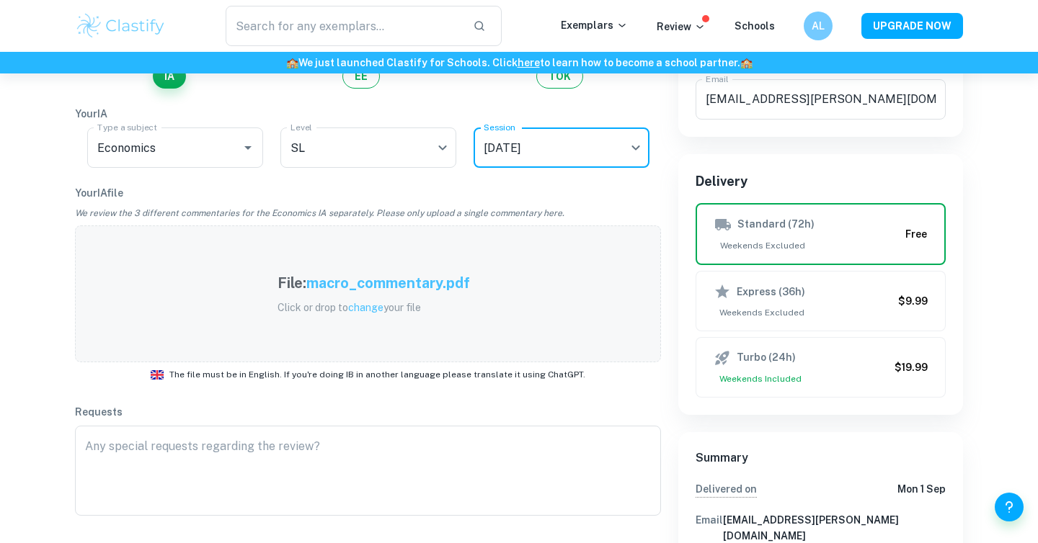
click at [389, 288] on h5 "macro_commentary.pdf" at bounding box center [388, 283] width 164 height 22
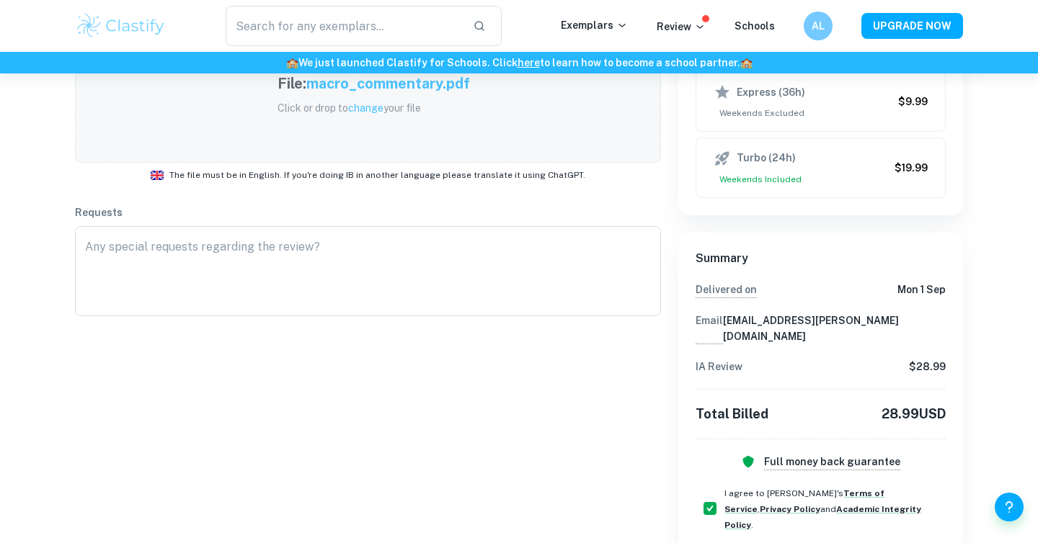
scroll to position [512, 0]
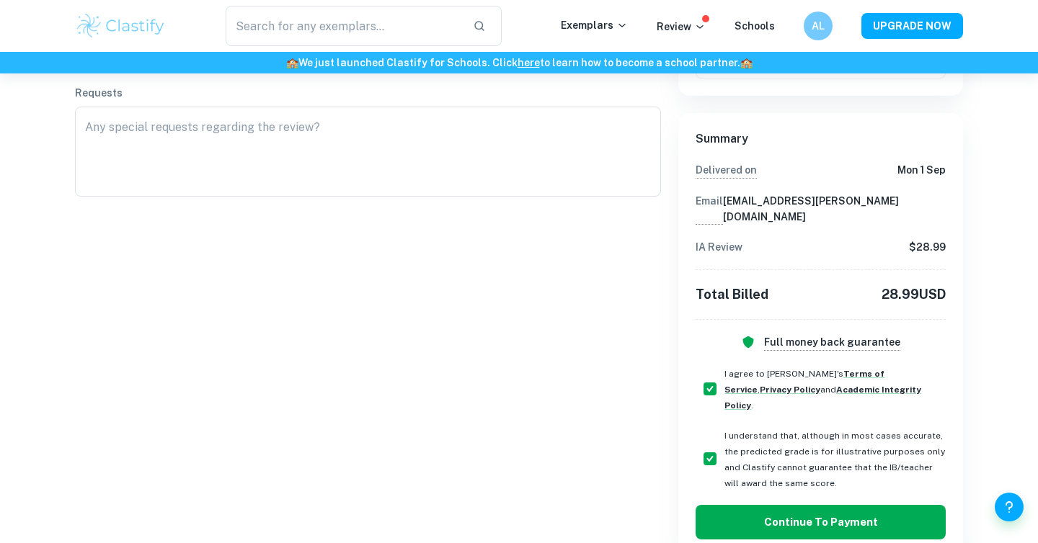
click at [834, 505] on button "Continue to Payment" at bounding box center [821, 522] width 250 height 35
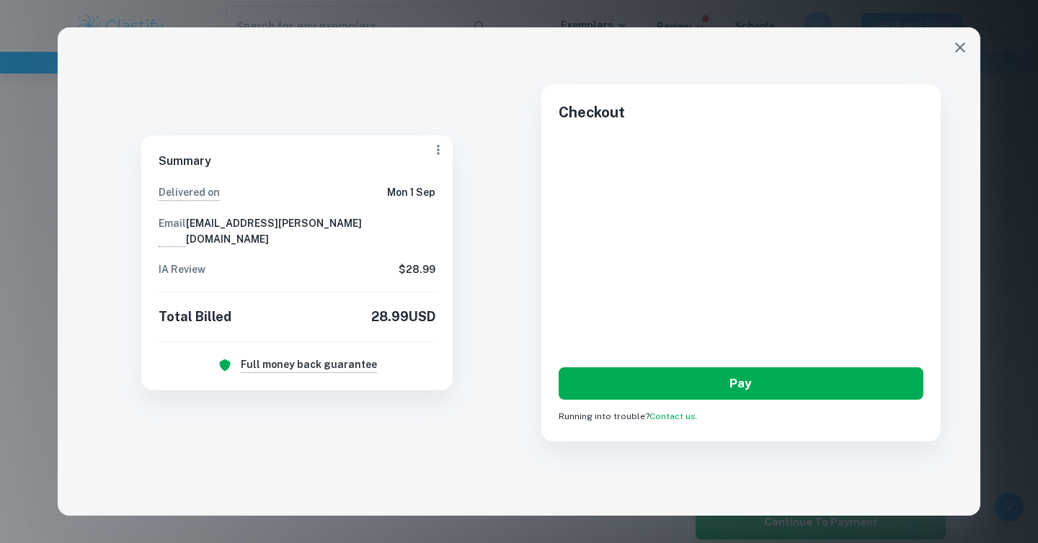
click at [670, 383] on button "Pay" at bounding box center [741, 384] width 365 height 32
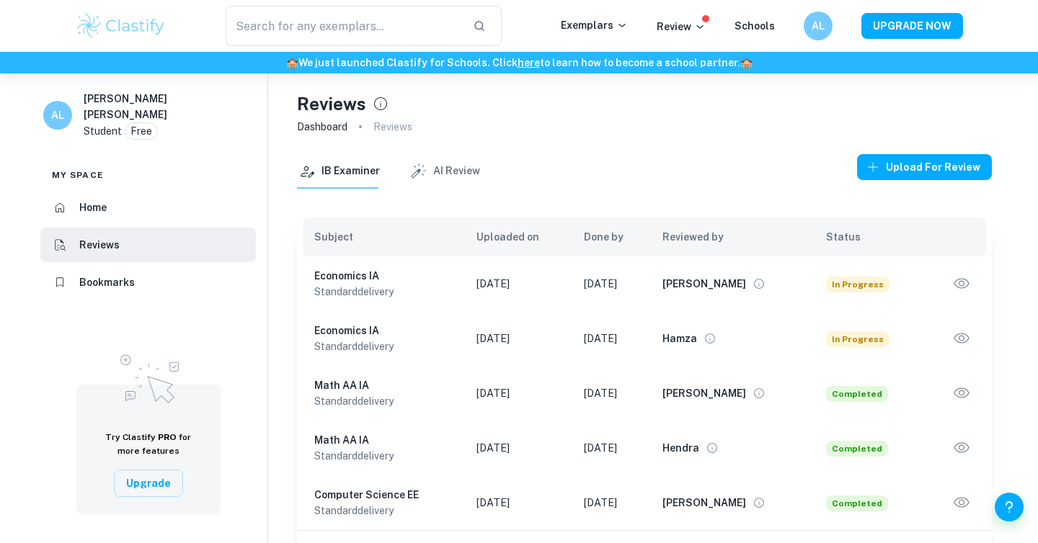
click at [716, 332] on icon "View full profile" at bounding box center [709, 338] width 13 height 13
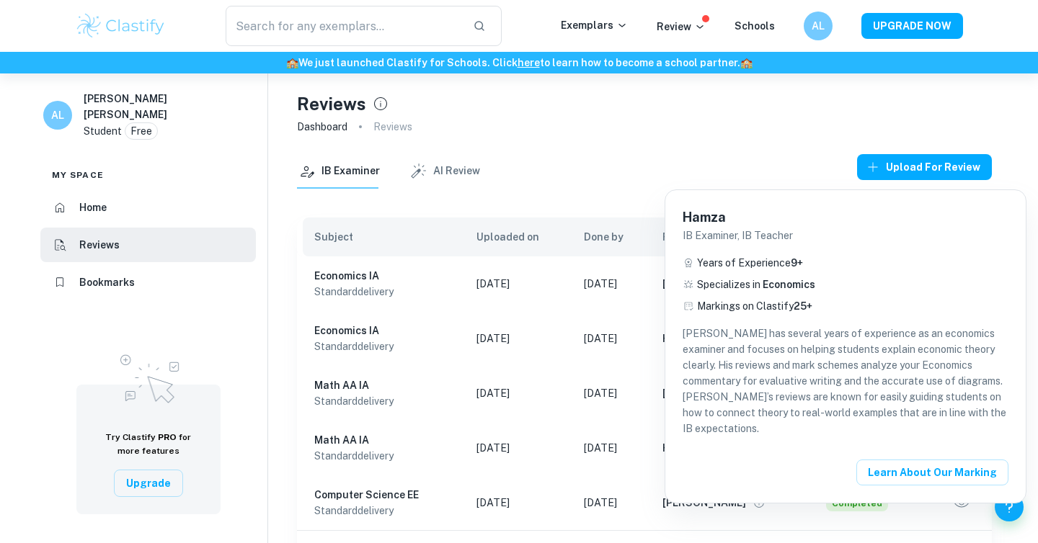
click at [634, 287] on div at bounding box center [519, 271] width 1038 height 543
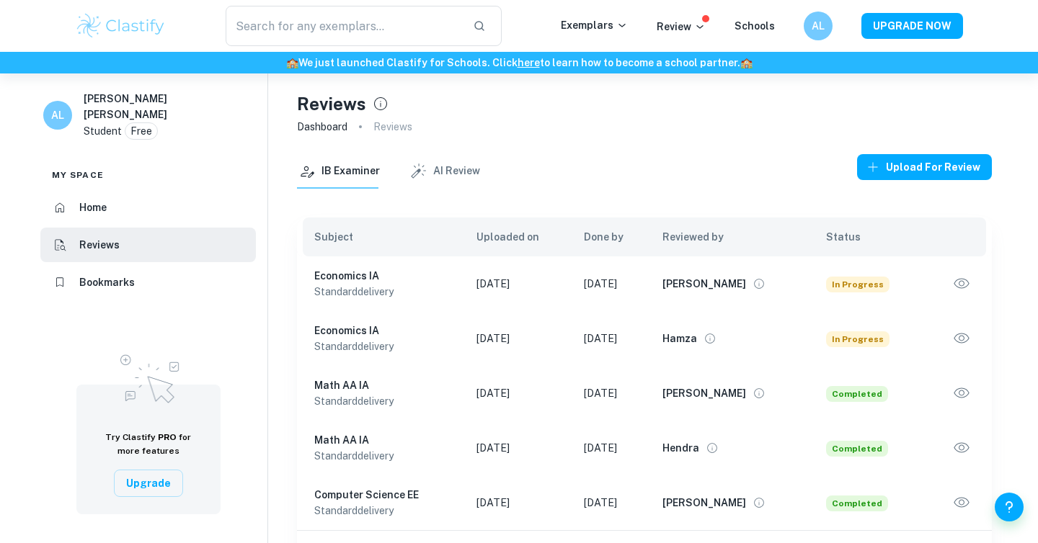
click at [758, 281] on icon "View full profile" at bounding box center [759, 284] width 13 height 13
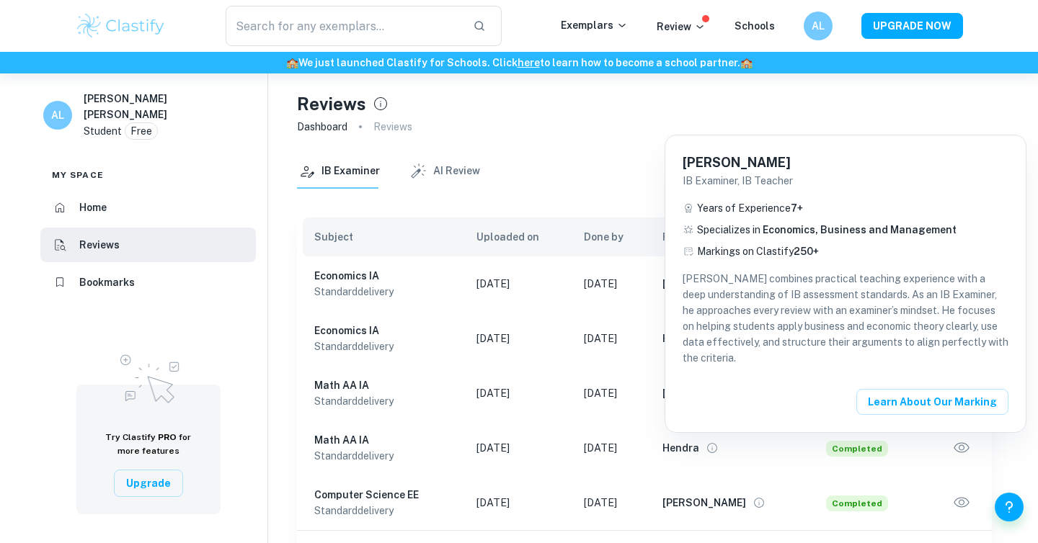
click at [620, 165] on div at bounding box center [519, 271] width 1038 height 543
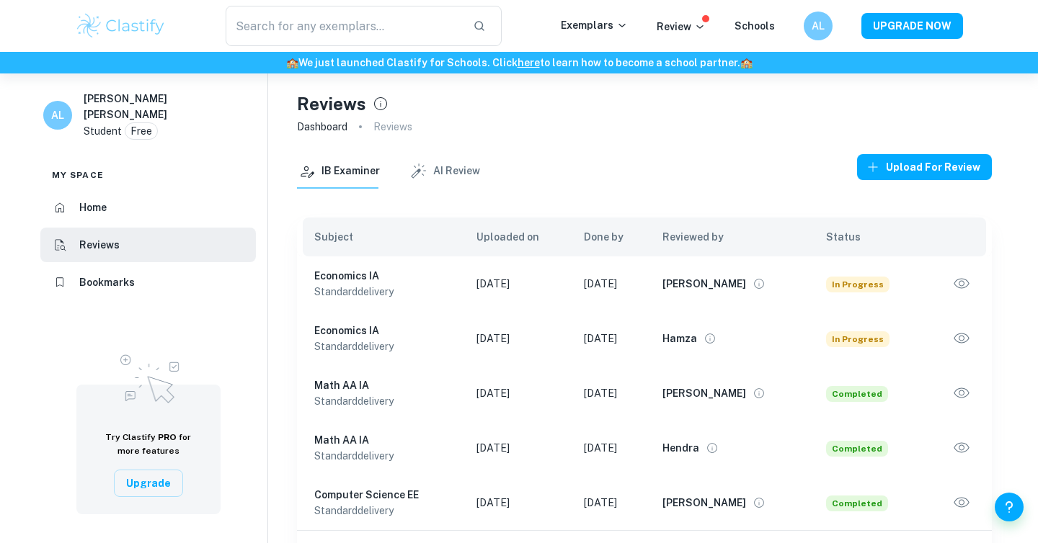
scroll to position [59, 0]
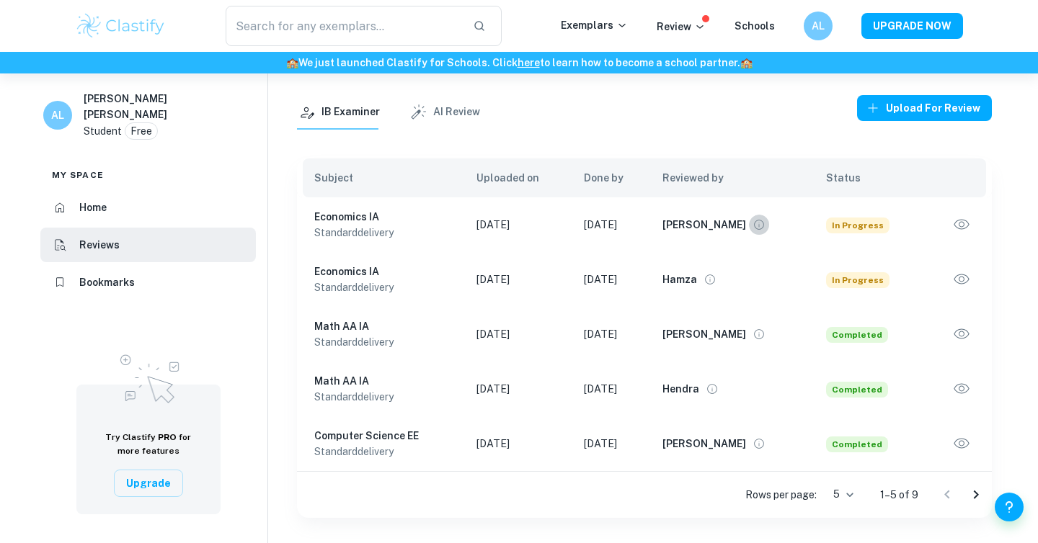
click at [756, 226] on icon "View full profile" at bounding box center [760, 225] width 10 height 10
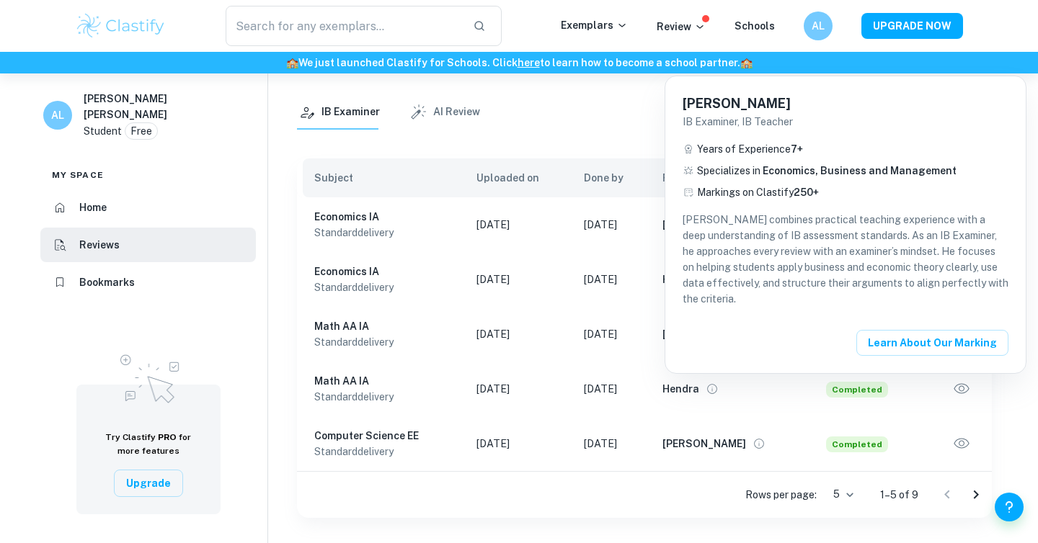
click at [595, 143] on div at bounding box center [519, 271] width 1038 height 543
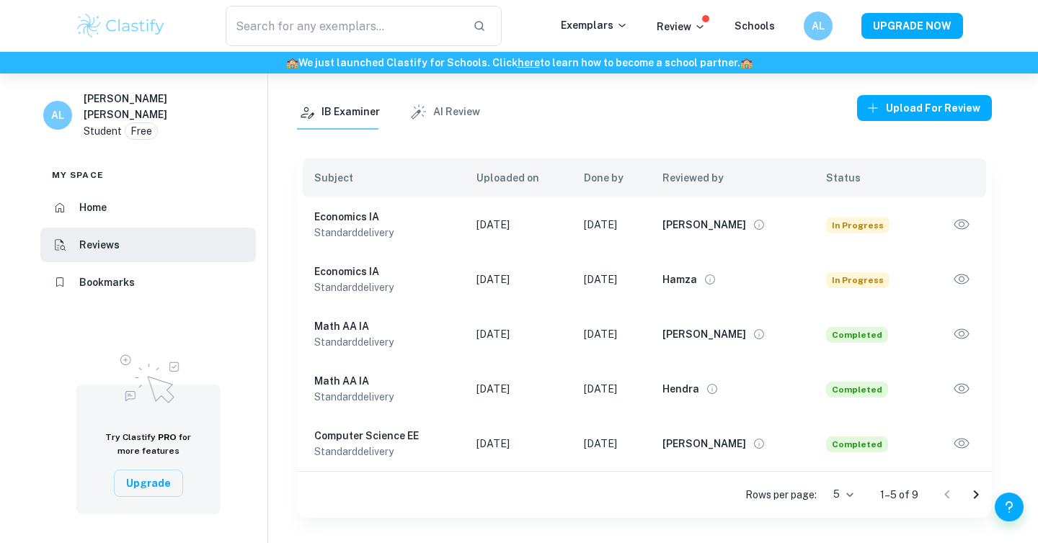
scroll to position [0, 0]
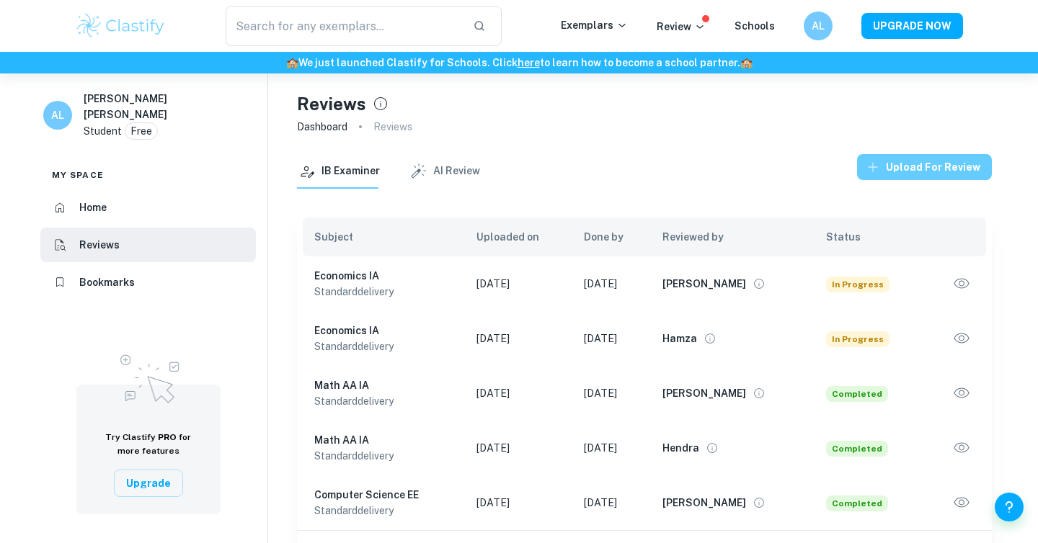
click at [897, 169] on button "Upload for review" at bounding box center [924, 167] width 135 height 26
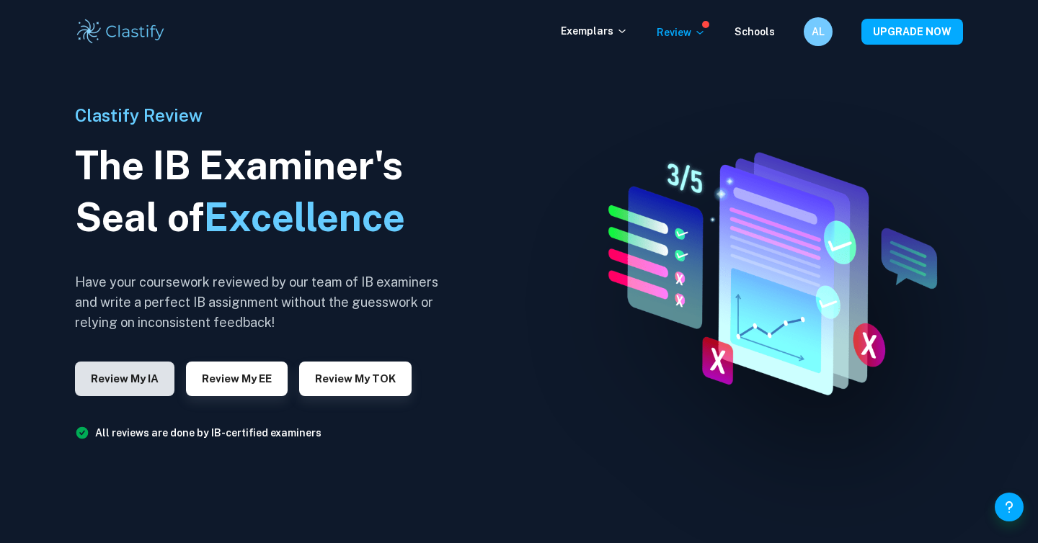
click at [154, 378] on button "Review my IA" at bounding box center [124, 379] width 99 height 35
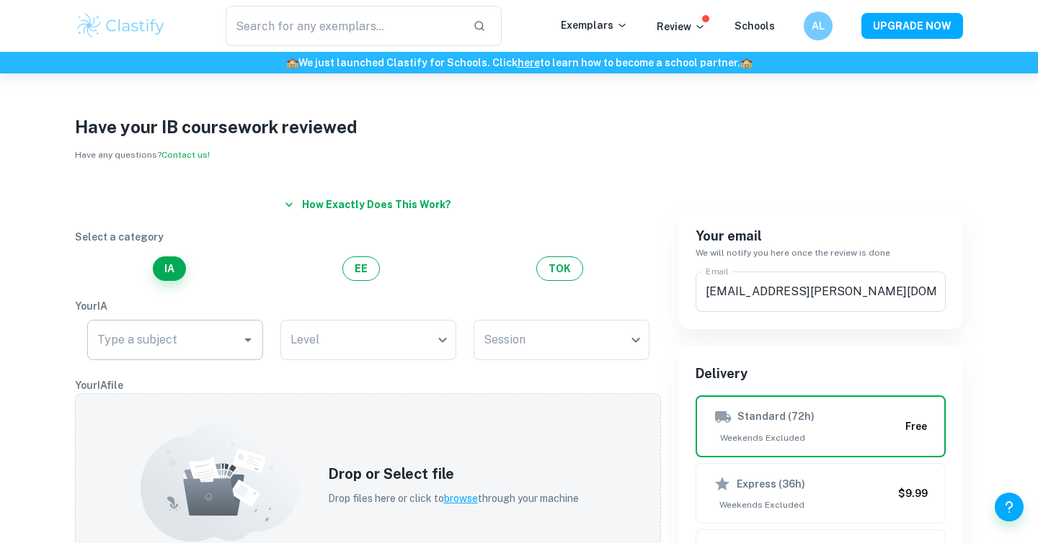
click at [256, 327] on div "Type a subject" at bounding box center [175, 340] width 176 height 40
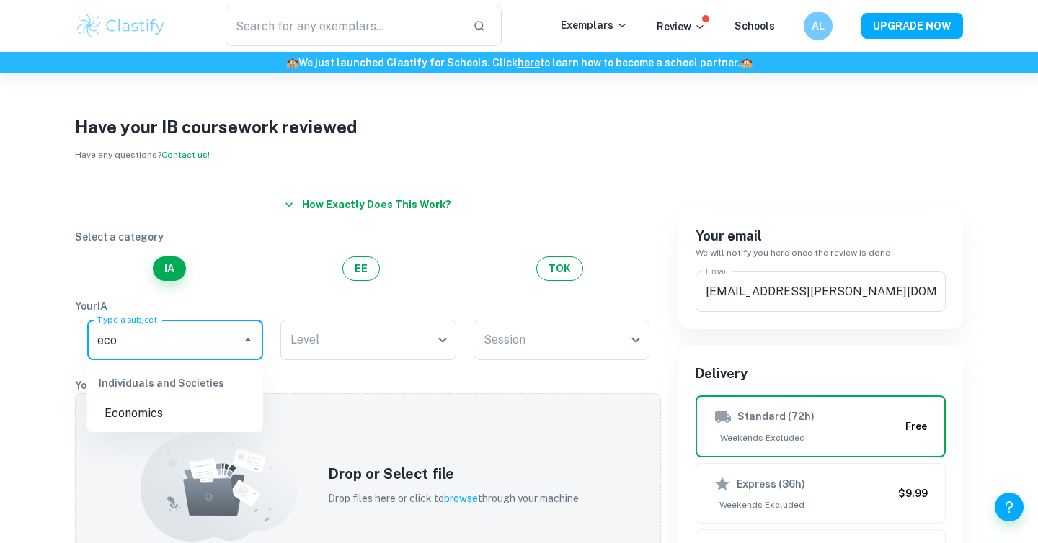
click at [190, 420] on li "Economics" at bounding box center [175, 414] width 176 height 26
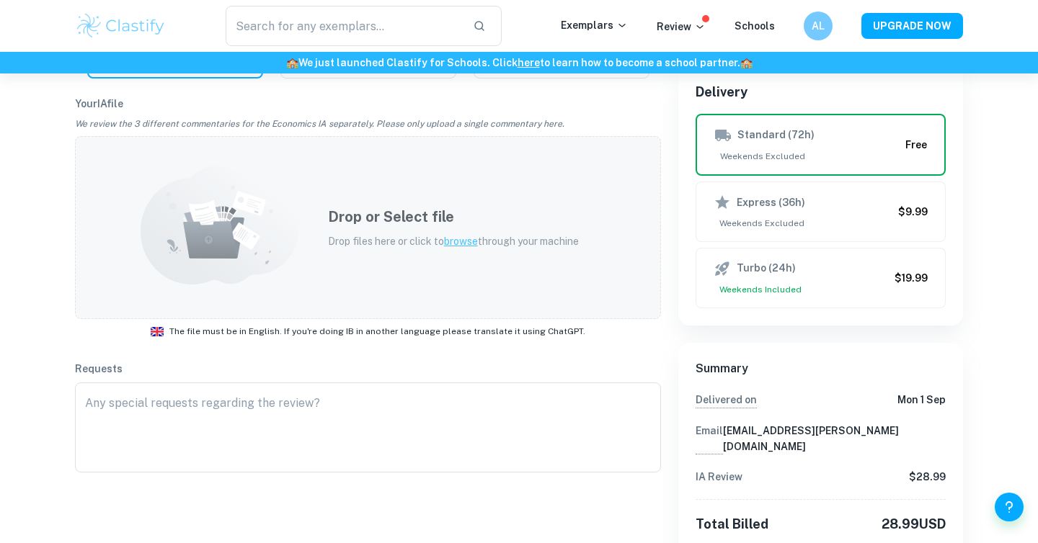
scroll to position [512, 0]
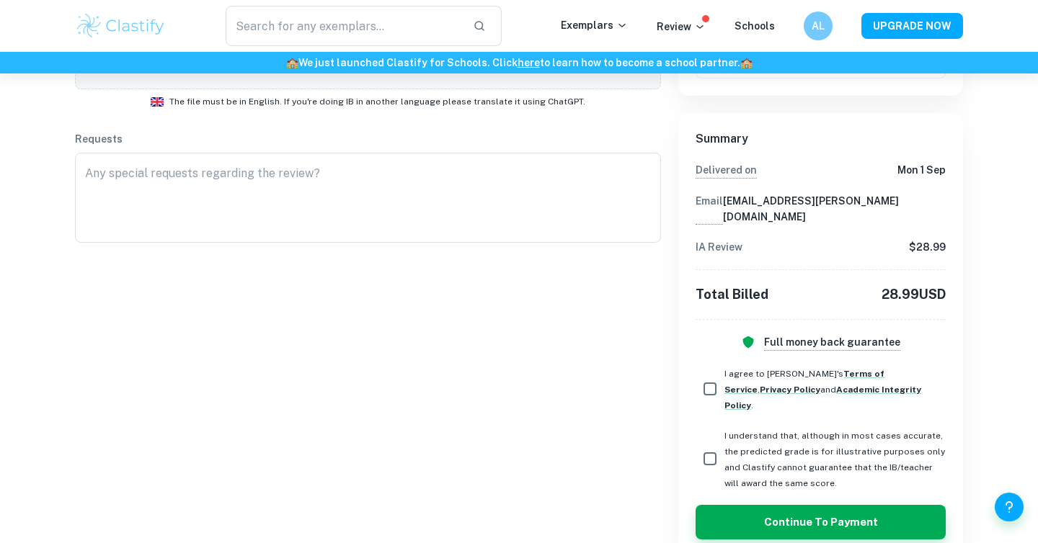
type input "Economics"
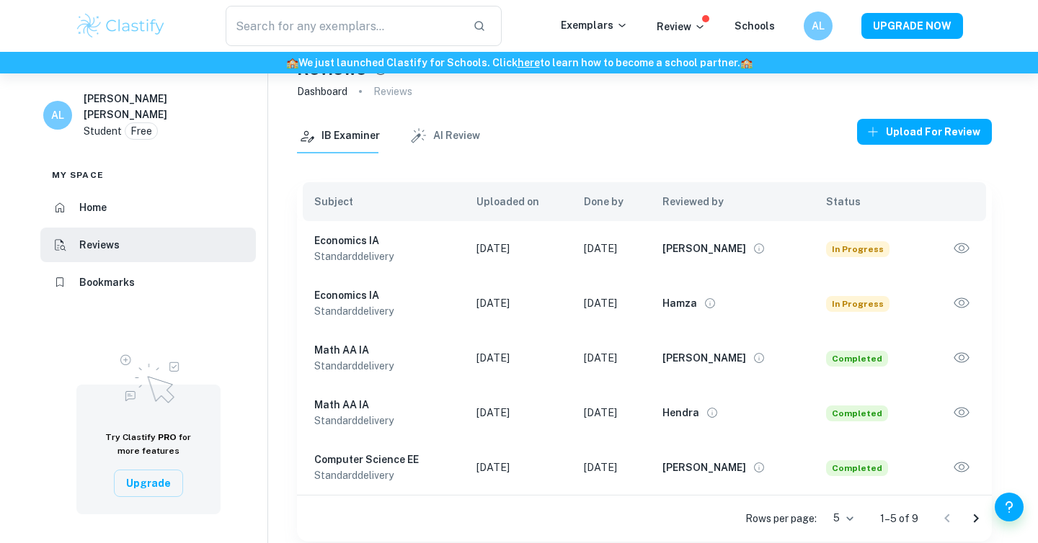
scroll to position [37, 0]
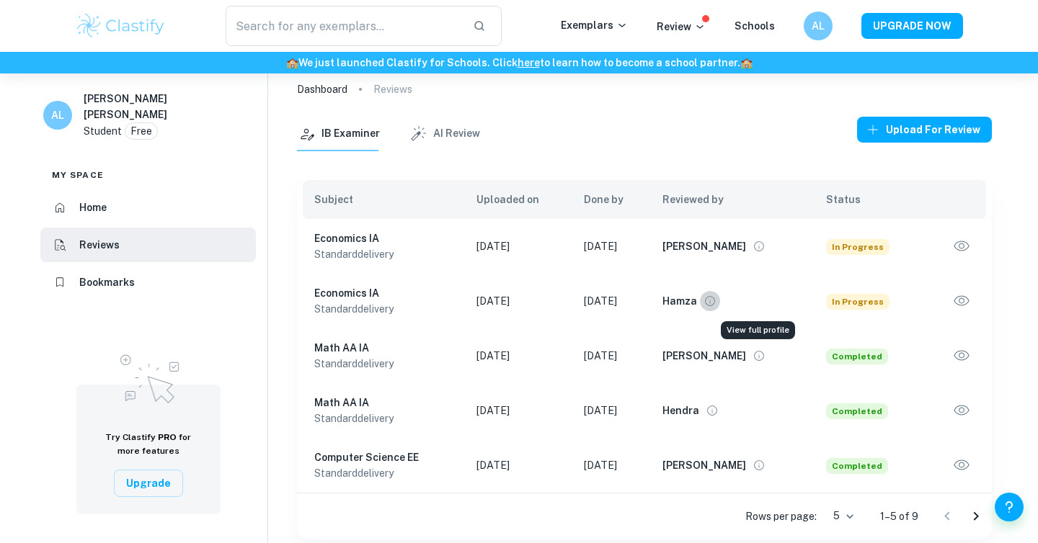
click at [716, 296] on icon "View full profile" at bounding box center [709, 301] width 13 height 13
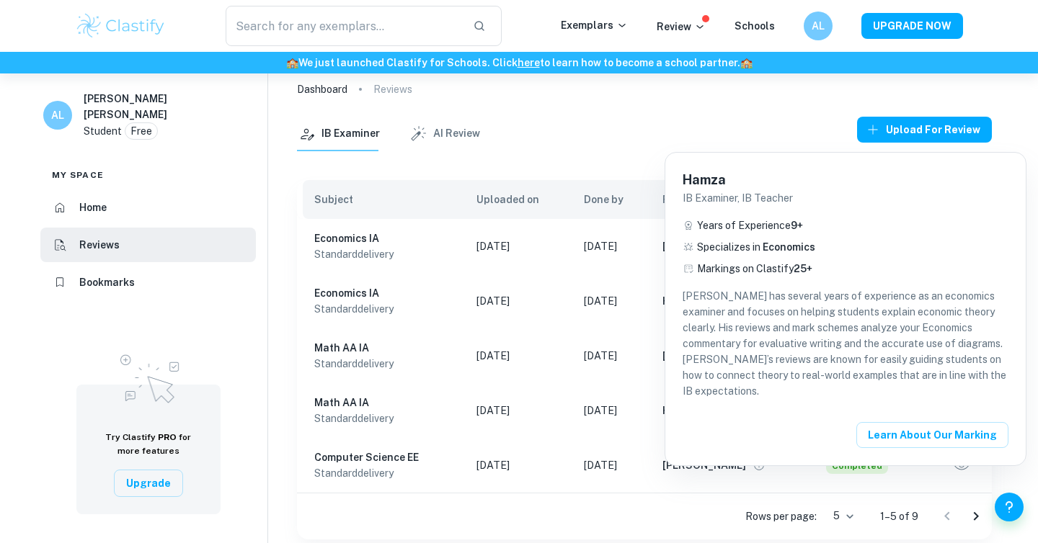
click at [639, 219] on div at bounding box center [519, 271] width 1038 height 543
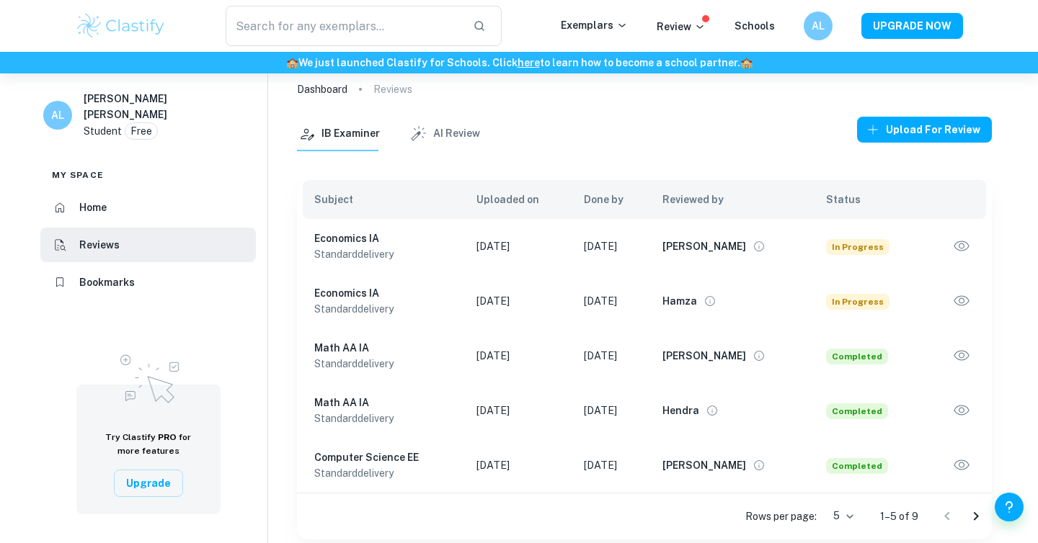
click at [760, 254] on button "View full profile" at bounding box center [759, 246] width 20 height 20
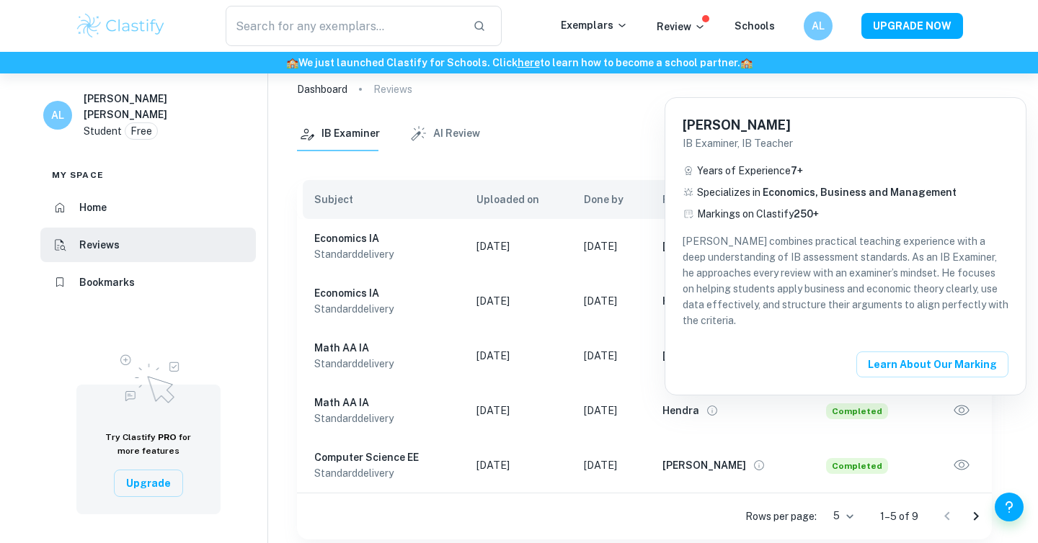
click at [634, 213] on div at bounding box center [519, 271] width 1038 height 543
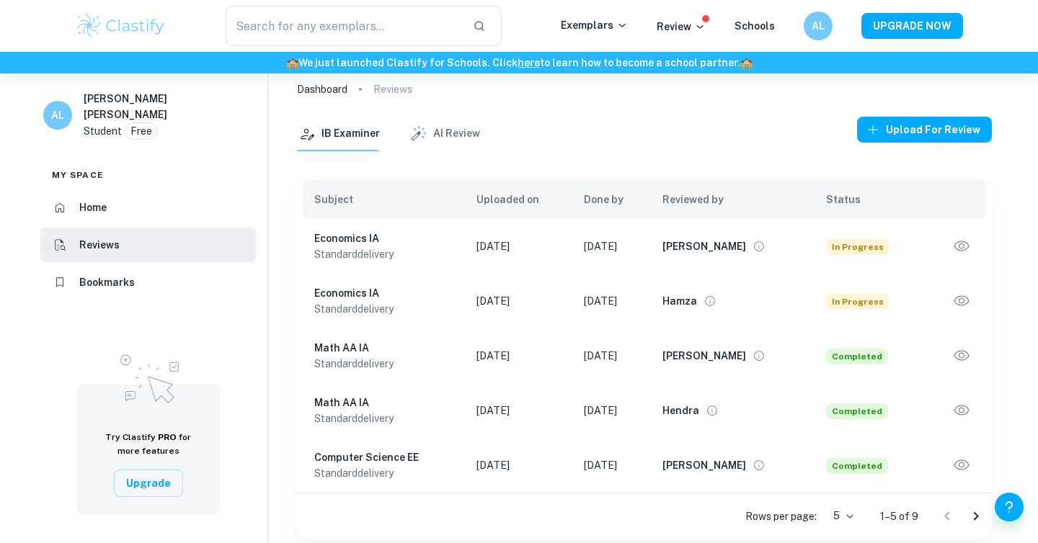
click at [716, 301] on icon "View full profile" at bounding box center [709, 301] width 13 height 13
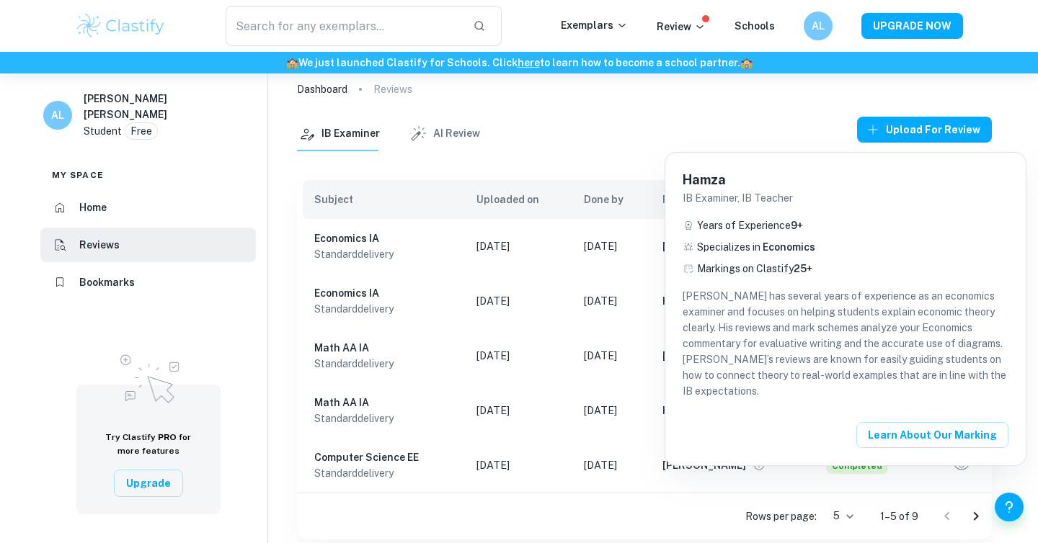
click at [603, 267] on div at bounding box center [519, 271] width 1038 height 543
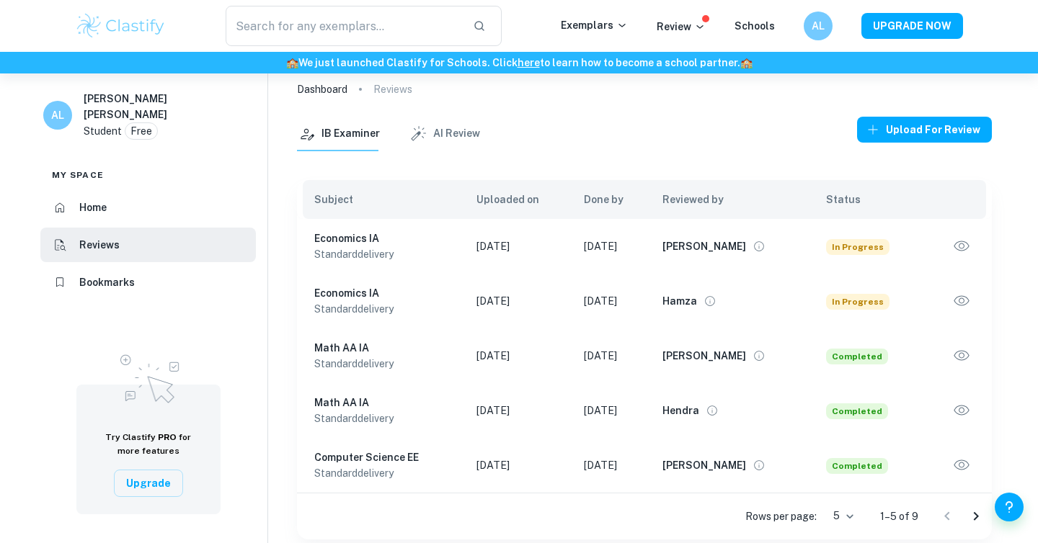
click at [755, 241] on icon "View full profile" at bounding box center [759, 246] width 13 height 13
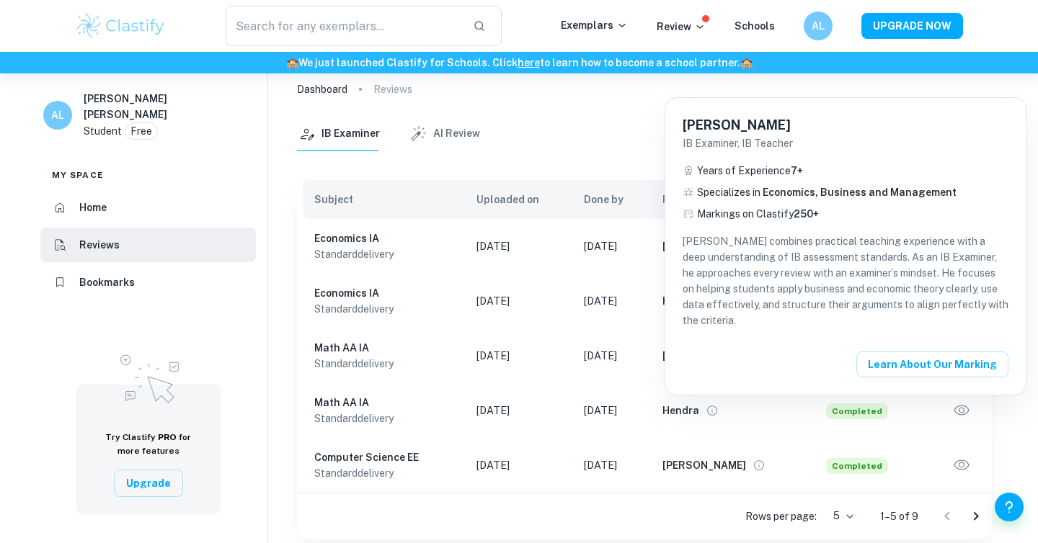
click at [641, 264] on div at bounding box center [519, 271] width 1038 height 543
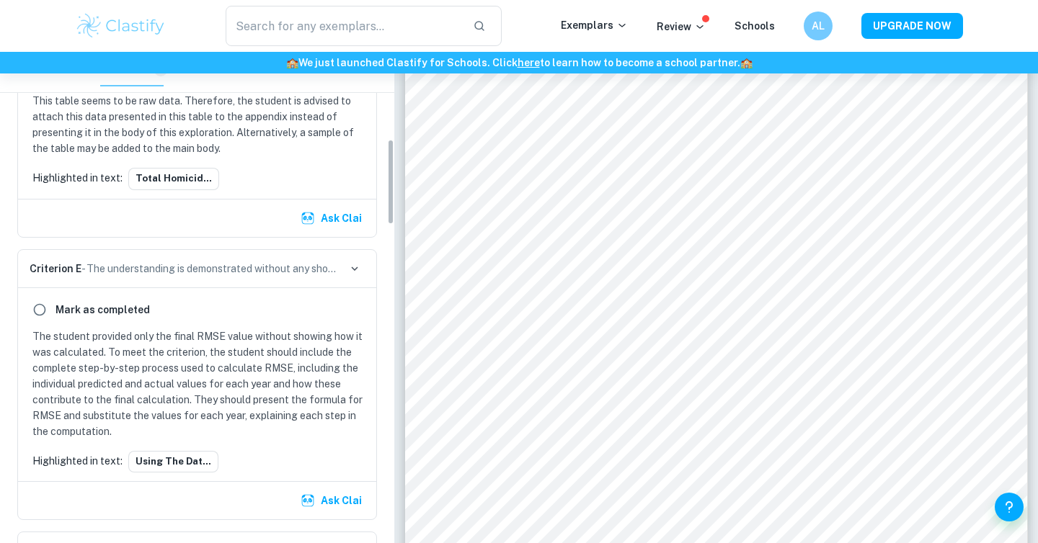
scroll to position [660, 0]
click at [215, 390] on p "The student provided only the final RMSE value without showing how it was calcu…" at bounding box center [199, 383] width 335 height 111
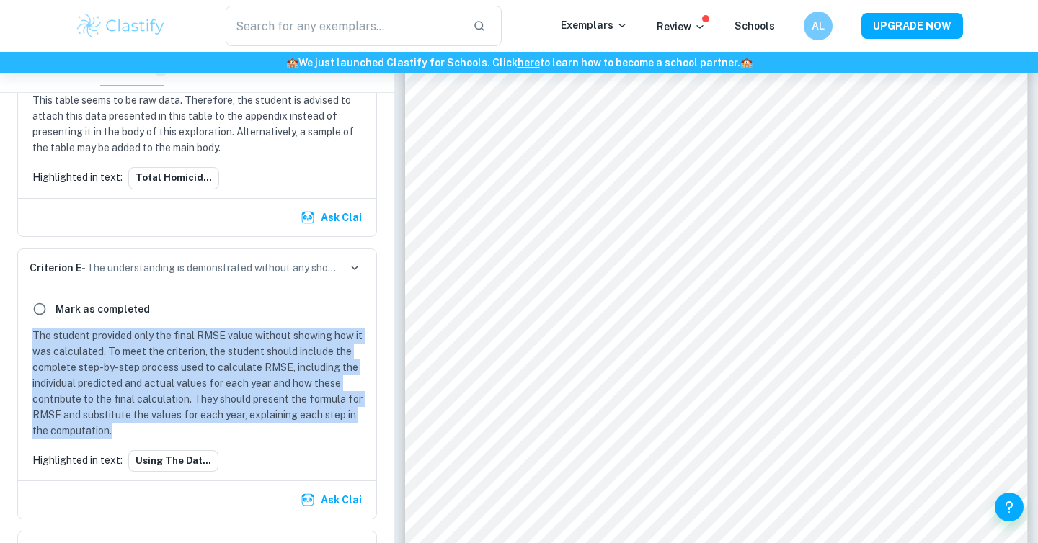
drag, startPoint x: 161, startPoint y: 433, endPoint x: 30, endPoint y: 339, distance: 162.2
click at [30, 339] on div "The student provided only the final RMSE value without showing how it was calcu…" at bounding box center [197, 383] width 341 height 111
copy p "The student provided only the final RMSE value without showing how it was calcu…"
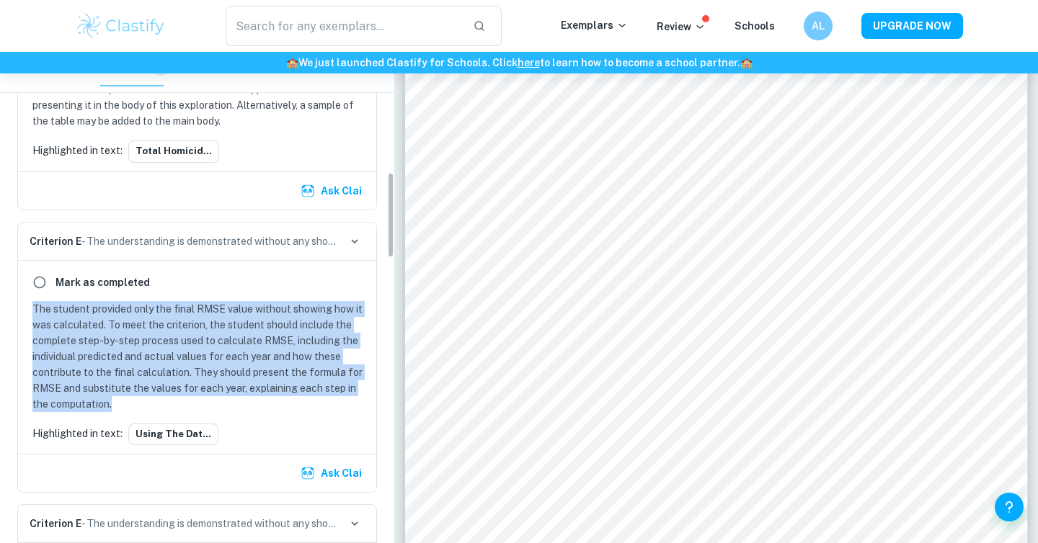
click at [237, 337] on p "The student provided only the final RMSE value without showing how it was calcu…" at bounding box center [199, 356] width 335 height 111
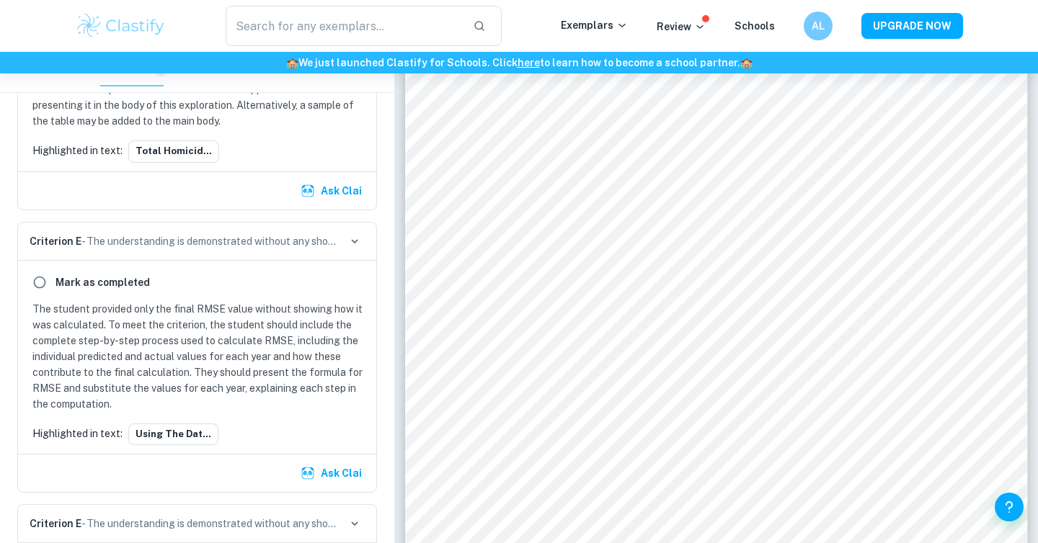
click at [166, 448] on div "[PERSON_NAME] as completed The student provided only the final RMSE value witho…" at bounding box center [197, 357] width 358 height 193
click at [166, 439] on button "Using the dat..." at bounding box center [173, 435] width 90 height 22
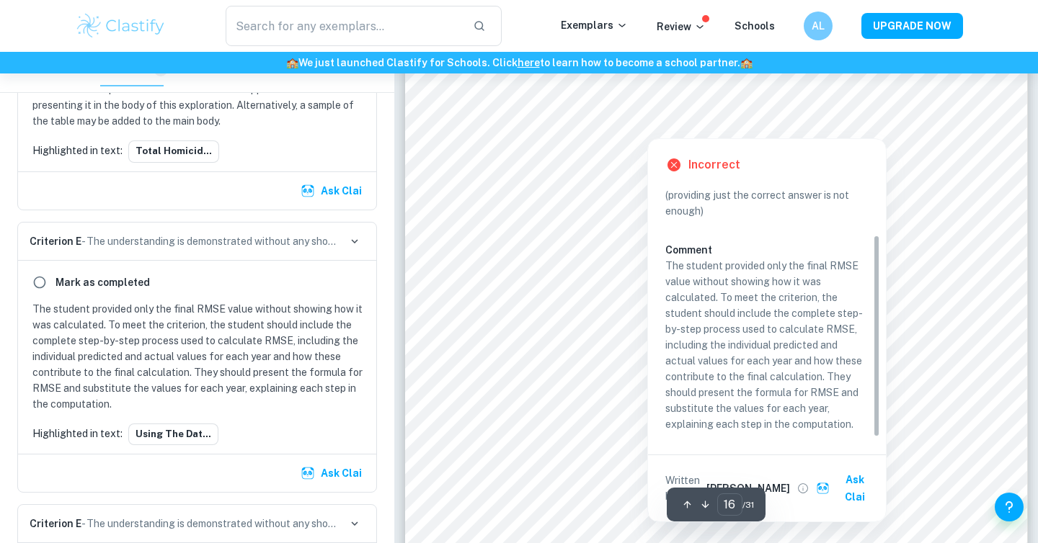
scroll to position [13625, 0]
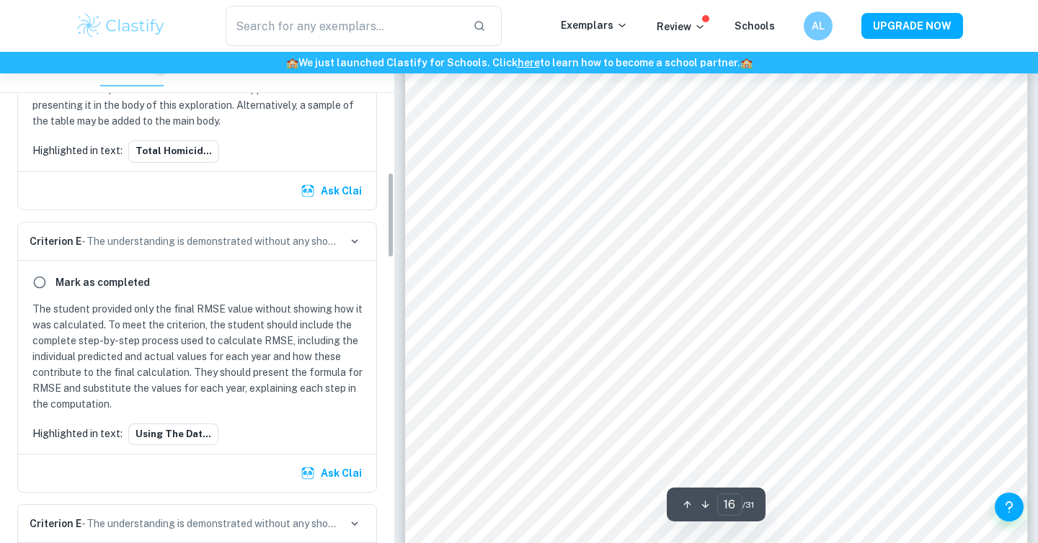
click at [94, 286] on h6 "Mark as completed" at bounding box center [103, 283] width 94 height 16
click at [40, 280] on input "radio" at bounding box center [40, 283] width 26 height 26
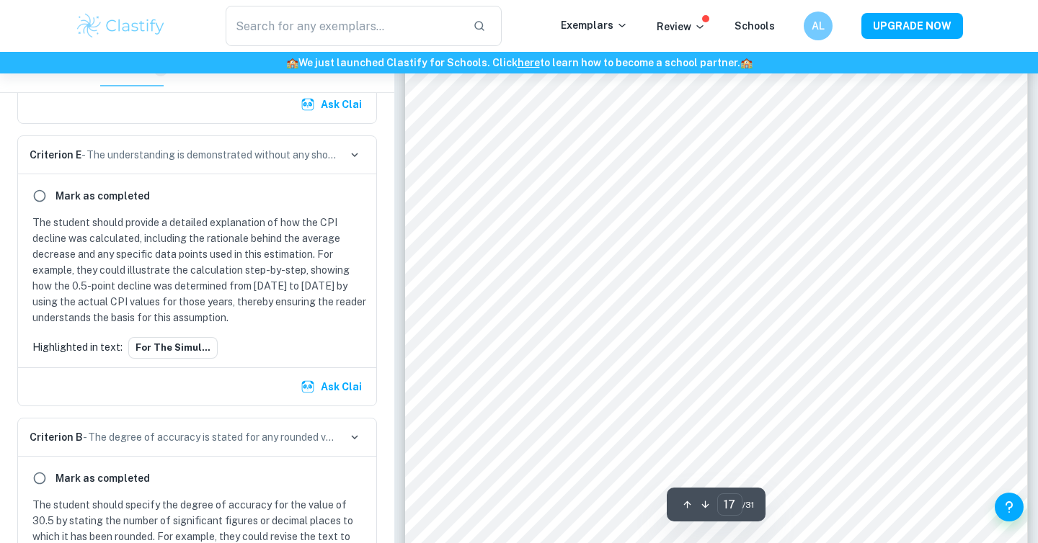
scroll to position [14332, 0]
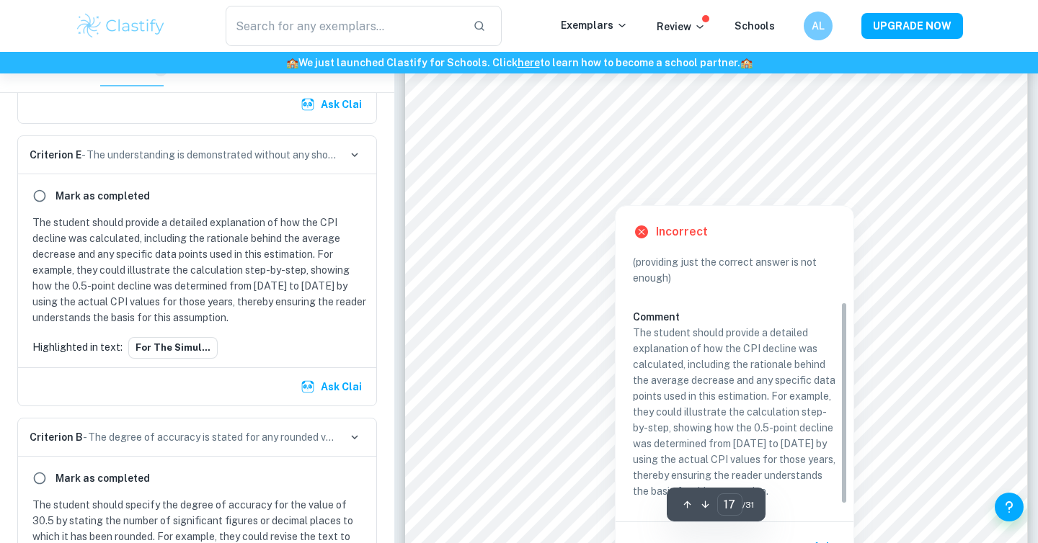
click at [632, 182] on div at bounding box center [715, 176] width 502 height 23
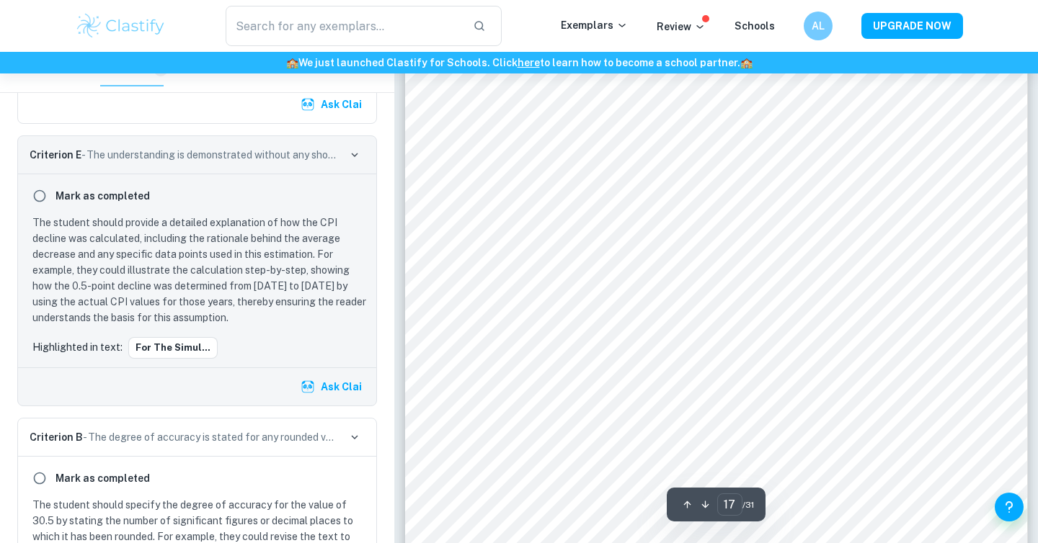
scroll to position [745, 0]
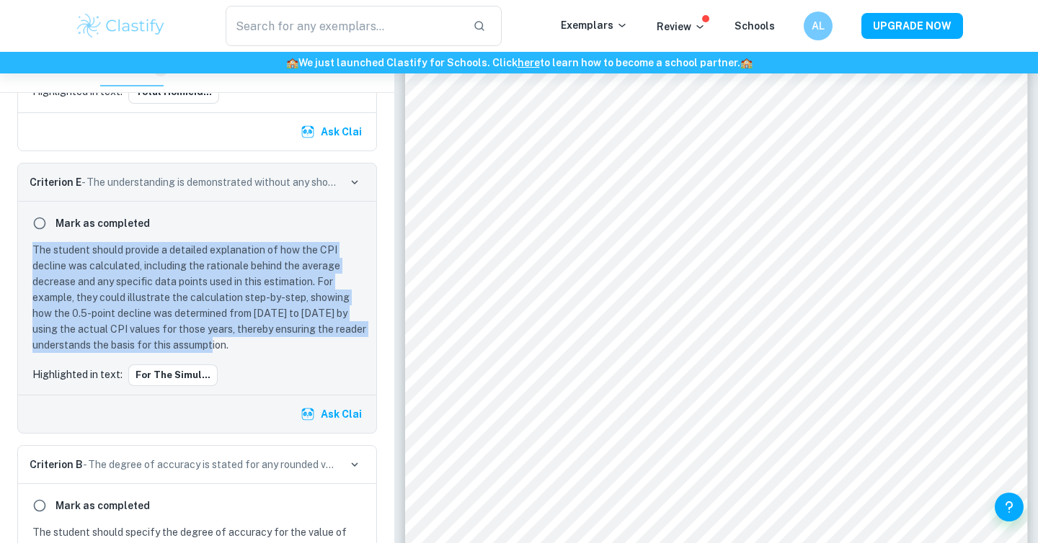
drag, startPoint x: 257, startPoint y: 343, endPoint x: 35, endPoint y: 252, distance: 240.8
click at [35, 252] on p "The student should provide a detailed explanation of how the CPI decline was ca…" at bounding box center [199, 297] width 335 height 111
copy p "The student should provide a detailed explanation of how the CPI decline was ca…"
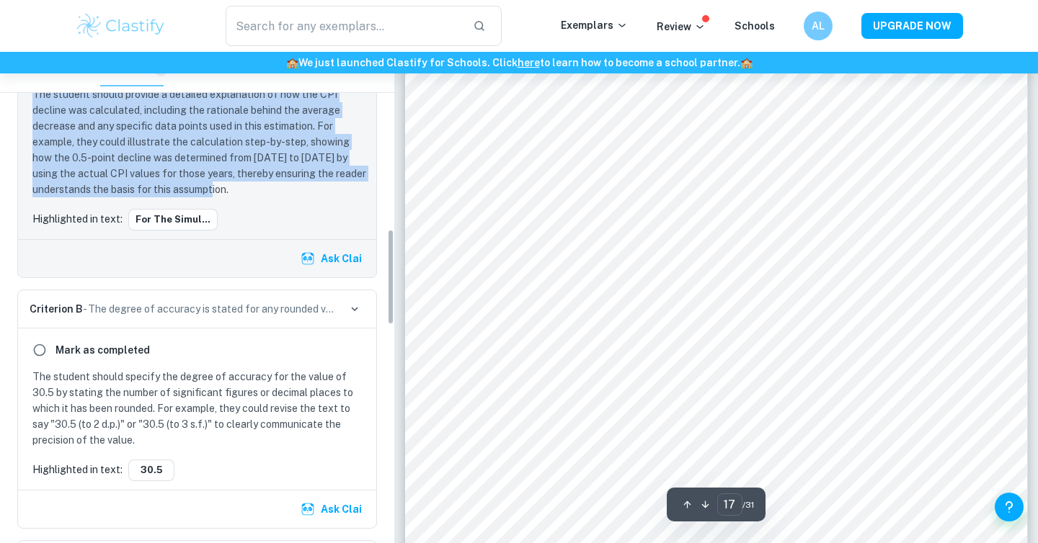
scroll to position [912, 0]
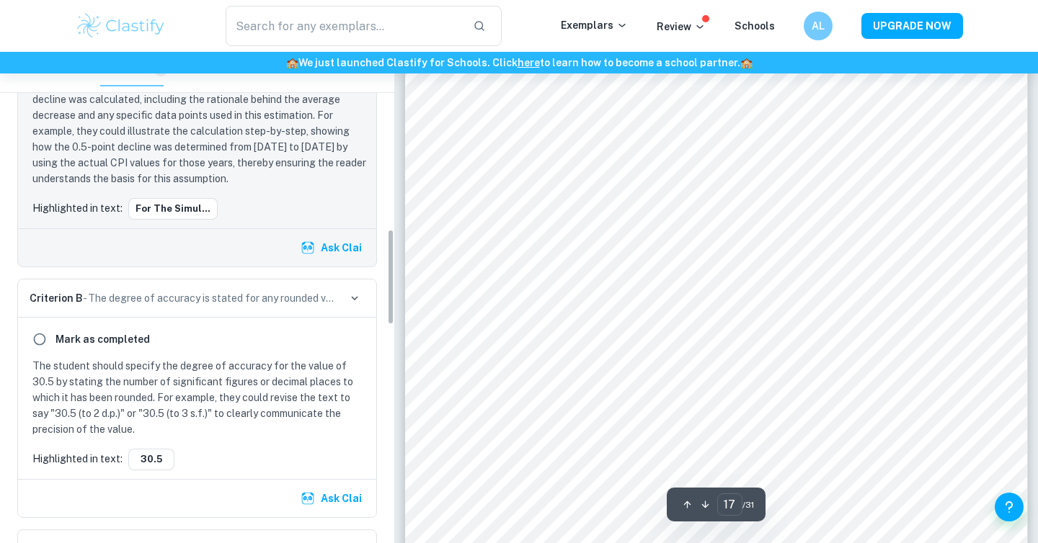
click at [249, 367] on p "The student should specify the degree of accuracy for the value of 30.5 by stat…" at bounding box center [199, 397] width 335 height 79
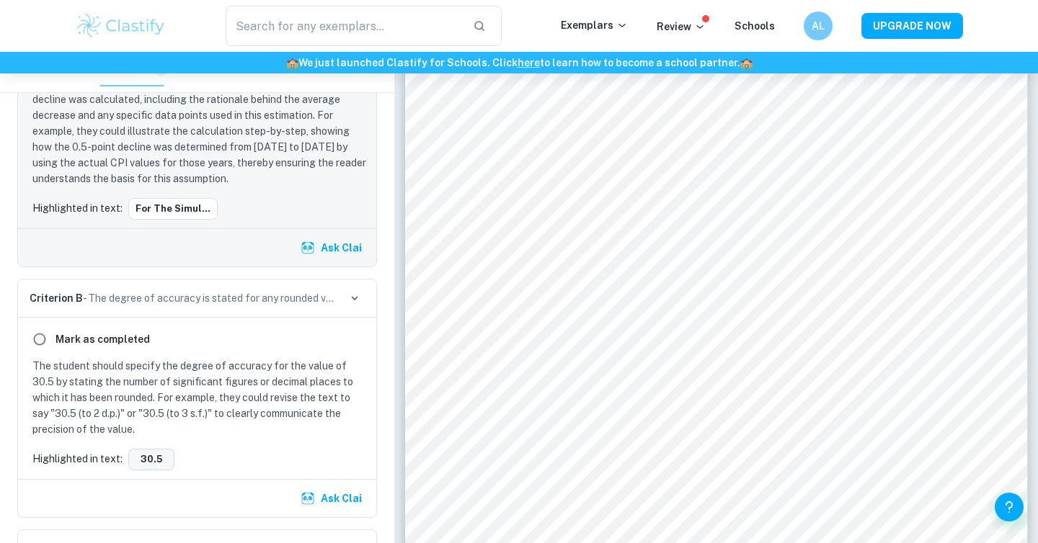
click at [159, 454] on button "30.5" at bounding box center [151, 460] width 46 height 22
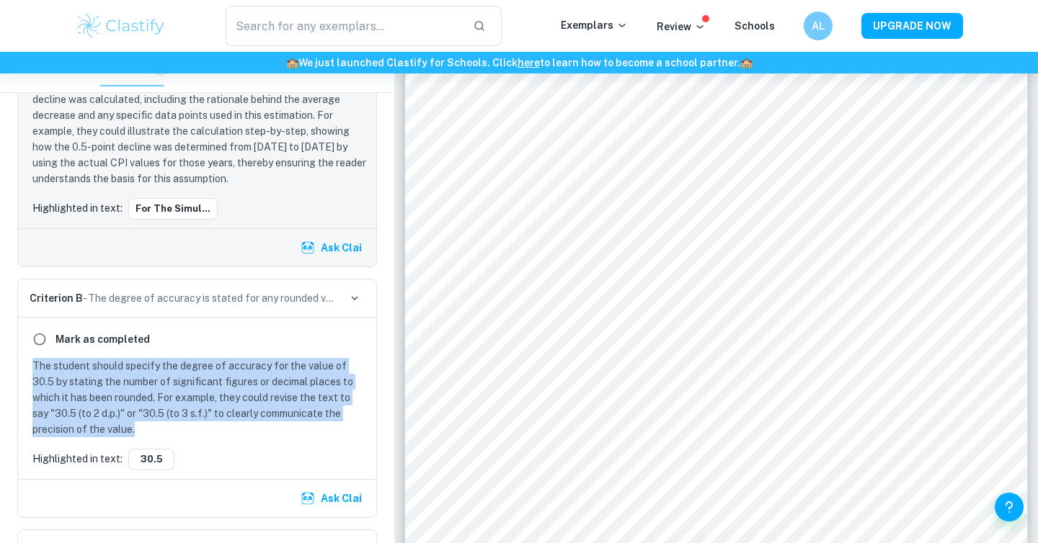
drag, startPoint x: 192, startPoint y: 433, endPoint x: 23, endPoint y: 366, distance: 182.2
click at [23, 366] on div "Mark as completed The student should specify the degree of accuracy for the val…" at bounding box center [197, 398] width 358 height 161
copy p "The student should specify the degree of accuracy for the value of 30.5 by stat…"
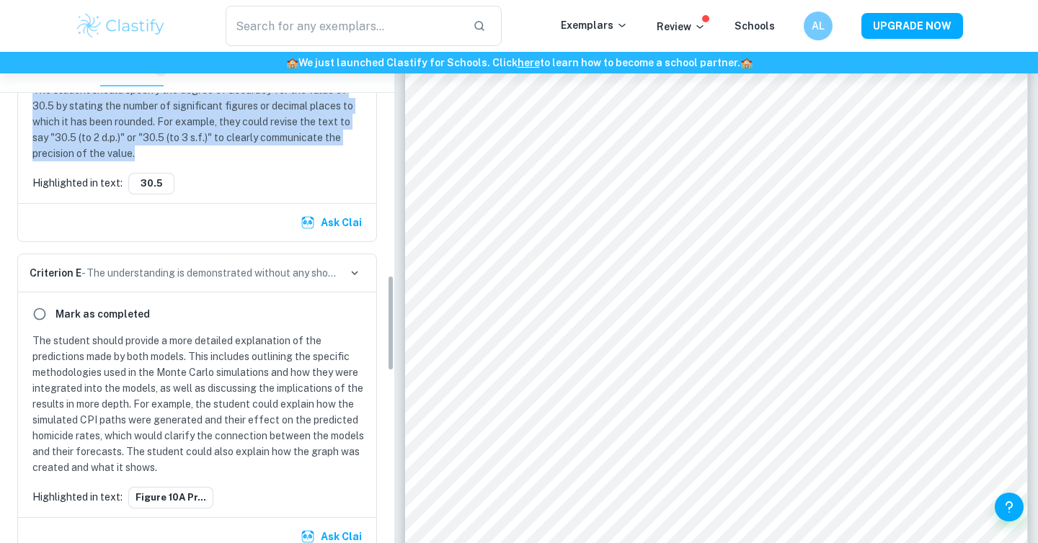
scroll to position [1098, 0]
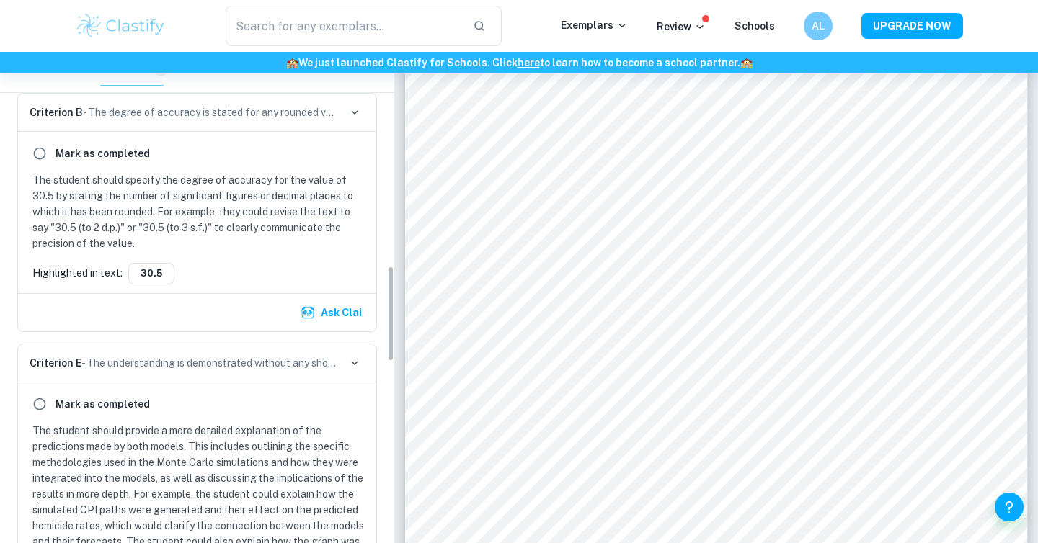
click at [300, 189] on p "The student should specify the degree of accuracy for the value of 30.5 by stat…" at bounding box center [199, 211] width 335 height 79
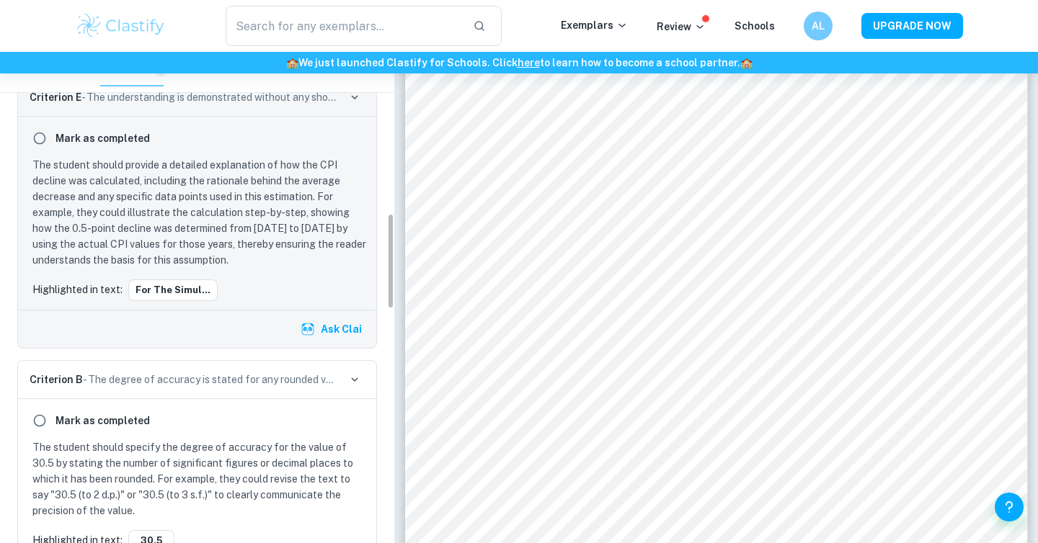
click at [293, 216] on p "The student should provide a detailed explanation of how the CPI decline was ca…" at bounding box center [199, 212] width 335 height 111
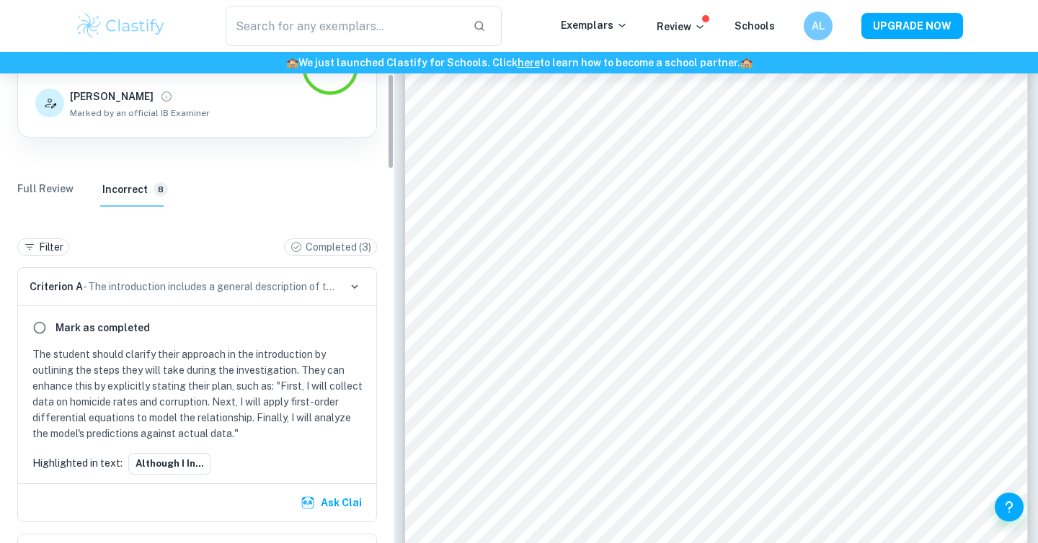
scroll to position [0, 0]
